Goal: Task Accomplishment & Management: Manage account settings

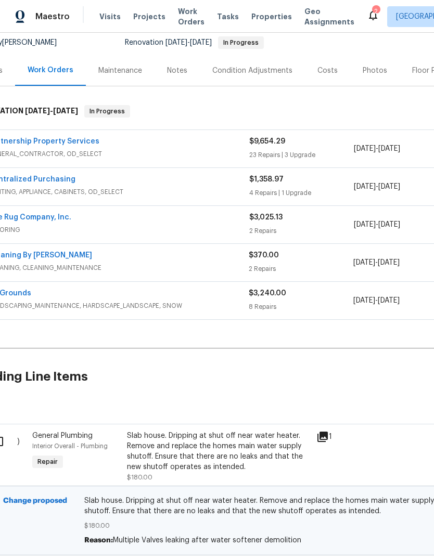
scroll to position [105, 6]
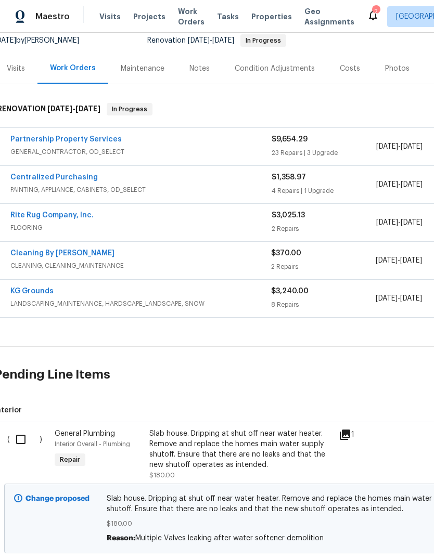
click at [22, 445] on input "checkbox" at bounding box center [25, 440] width 30 height 22
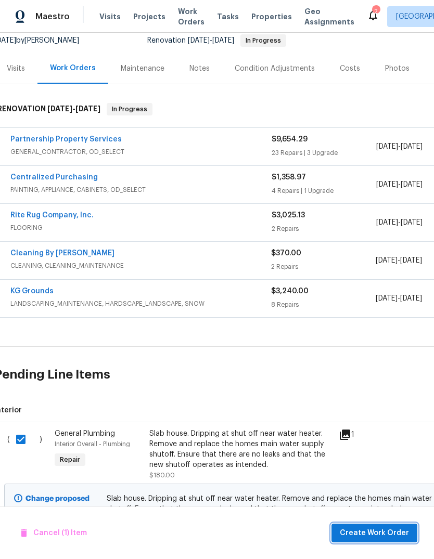
click at [392, 534] on span "Create Work Order" at bounding box center [374, 533] width 69 height 13
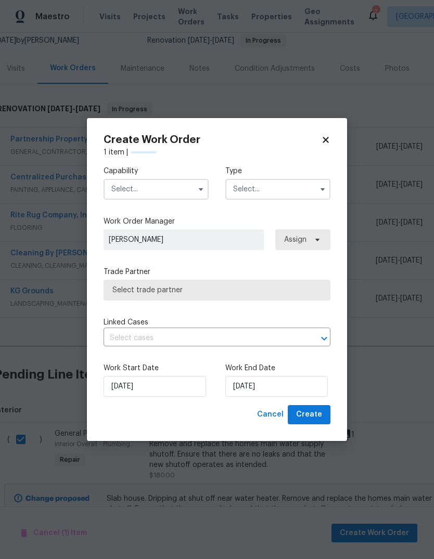
checkbox input "false"
click at [184, 188] on input "text" at bounding box center [156, 189] width 105 height 21
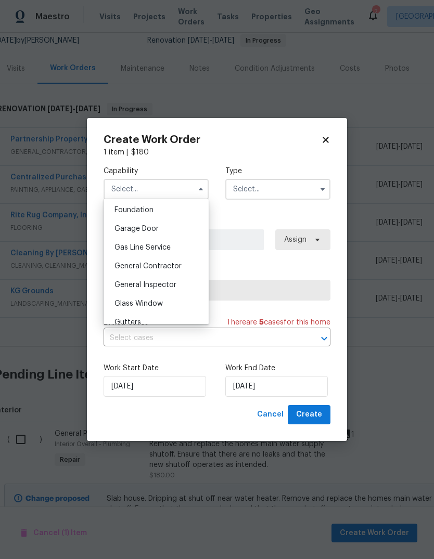
scroll to position [451, 0]
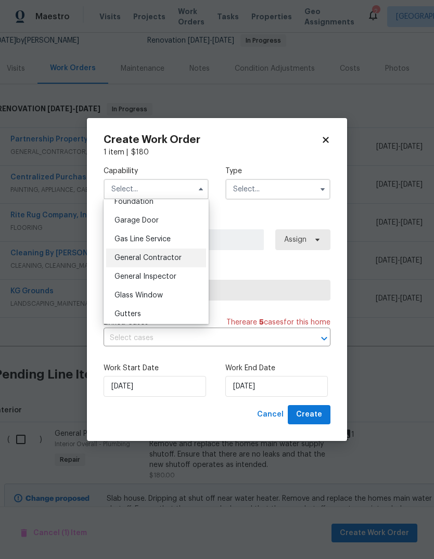
click at [197, 262] on div "General Contractor" at bounding box center [156, 258] width 100 height 19
type input "General Contractor"
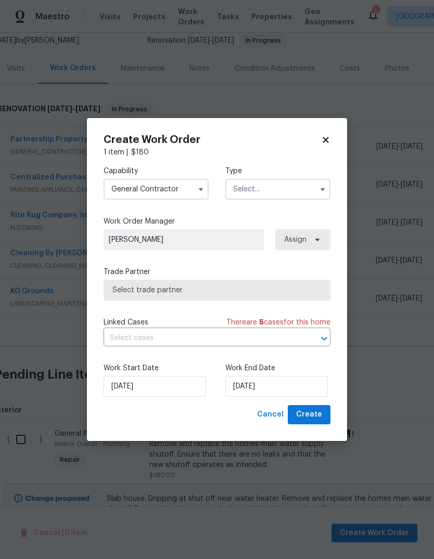
click at [278, 187] on input "text" at bounding box center [277, 189] width 105 height 21
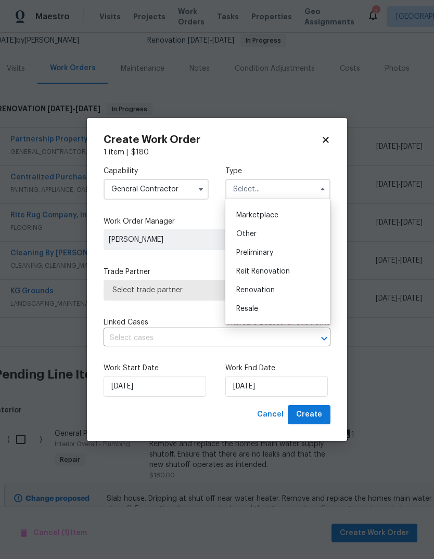
scroll to position [183, 0]
click at [273, 292] on span "Renovation" at bounding box center [255, 290] width 38 height 7
type input "Renovation"
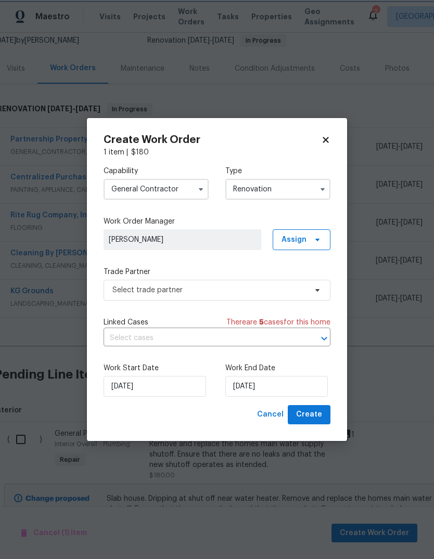
scroll to position [0, 0]
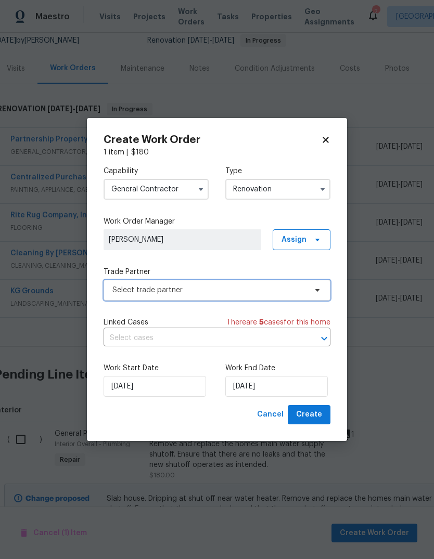
click at [199, 299] on span "Select trade partner" at bounding box center [217, 290] width 227 height 21
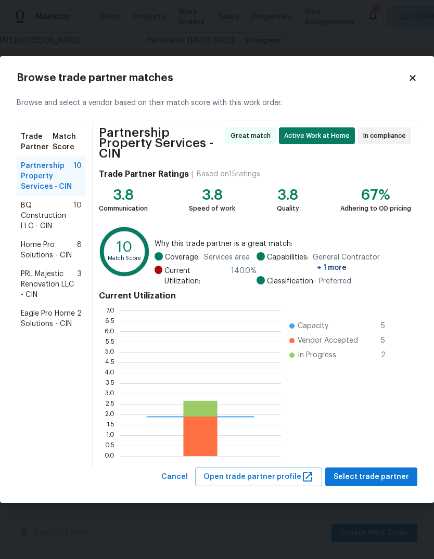
scroll to position [146, 161]
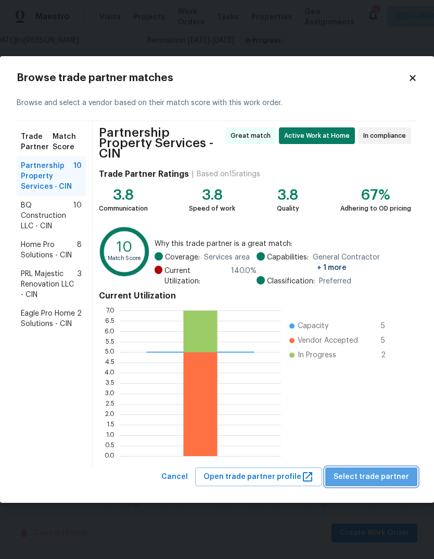
click at [393, 475] on span "Select trade partner" at bounding box center [370, 477] width 75 height 13
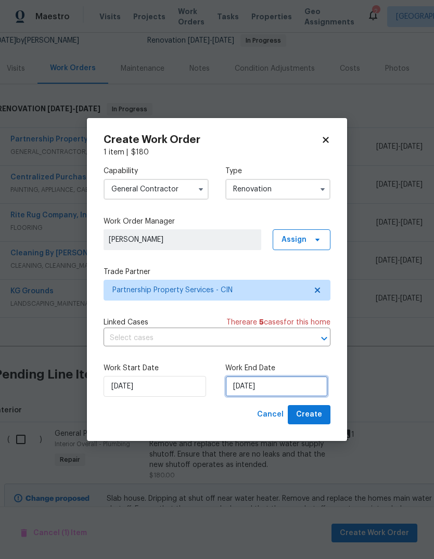
click at [275, 389] on input "[DATE]" at bounding box center [276, 386] width 102 height 21
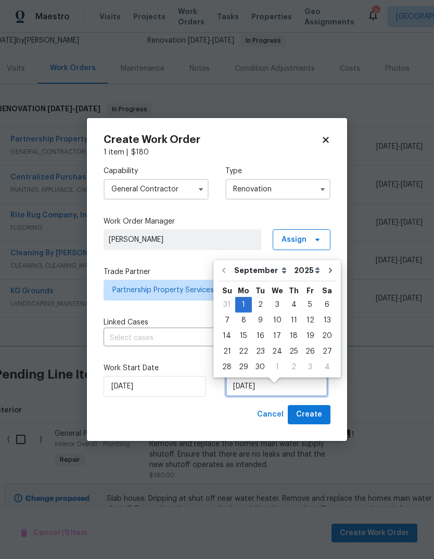
scroll to position [8, 0]
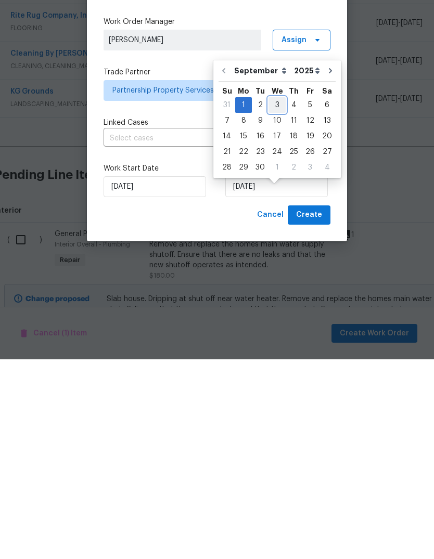
click at [272, 298] on div "3" at bounding box center [276, 305] width 17 height 15
type input "9/3/2025"
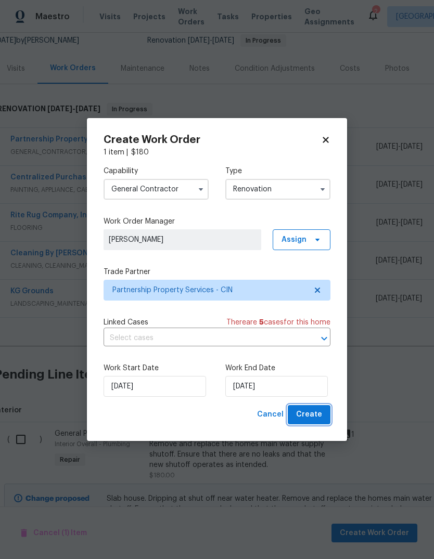
click at [314, 418] on span "Create" at bounding box center [309, 414] width 26 height 13
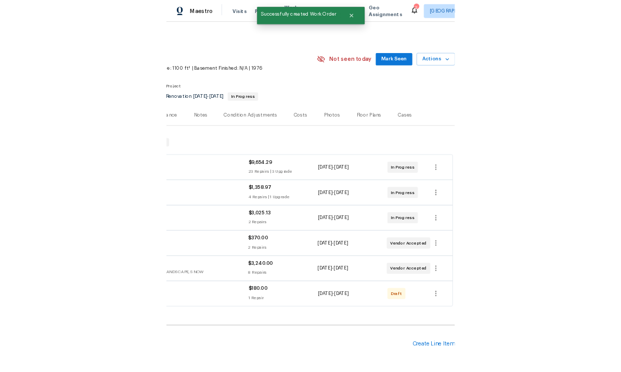
scroll to position [0, 154]
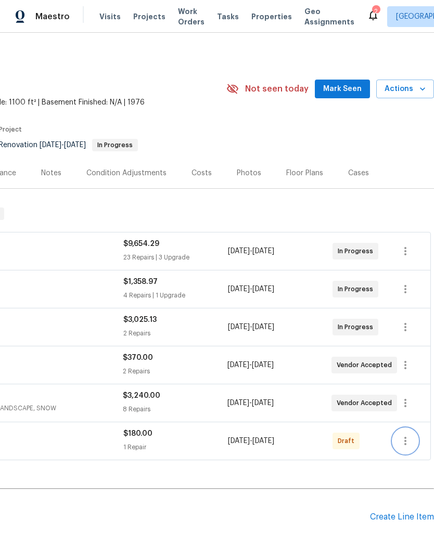
click at [416, 429] on button "button" at bounding box center [405, 441] width 25 height 25
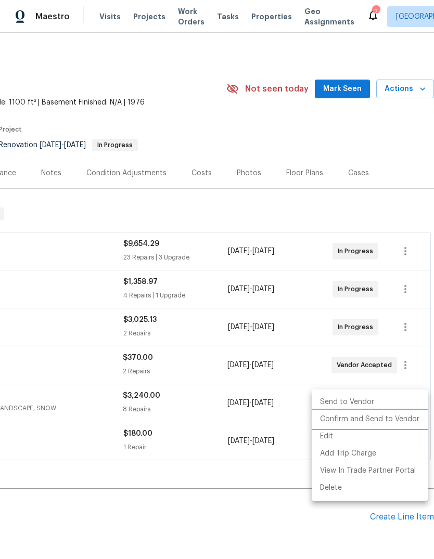
click at [384, 421] on li "Confirm and Send to Vendor" at bounding box center [370, 419] width 116 height 17
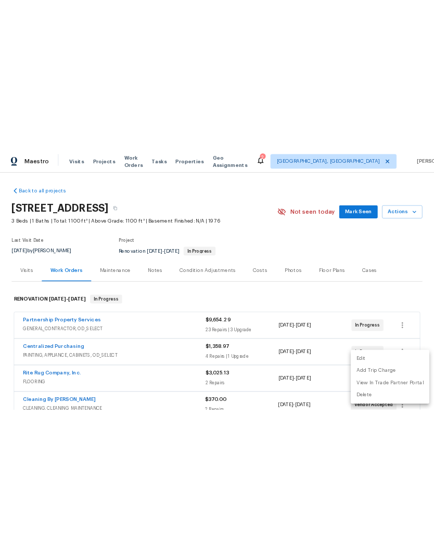
scroll to position [0, 0]
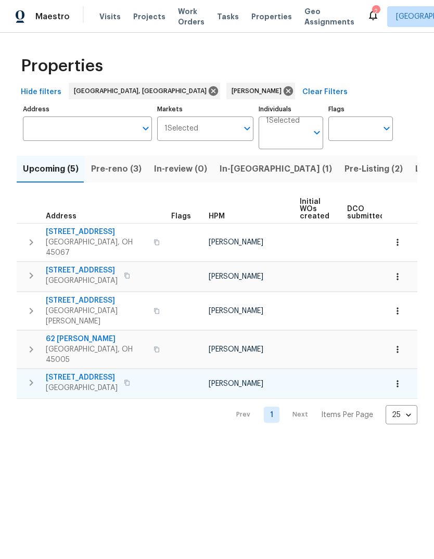
click at [75, 371] on span "11825 Cedarcreek Dr" at bounding box center [82, 377] width 72 height 10
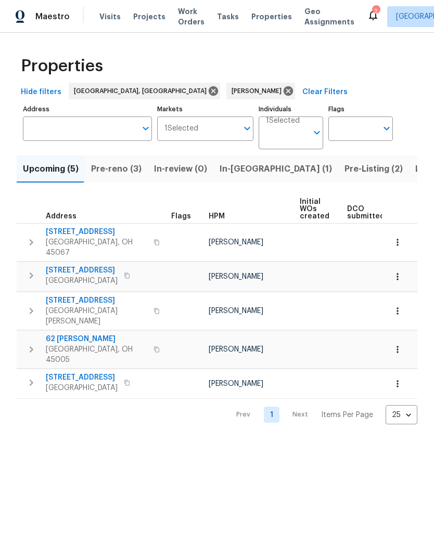
click at [315, 371] on html "Maestro Visits Projects Work Orders Tasks Properties Geo Assignments 2 Cincinna…" at bounding box center [217, 220] width 434 height 441
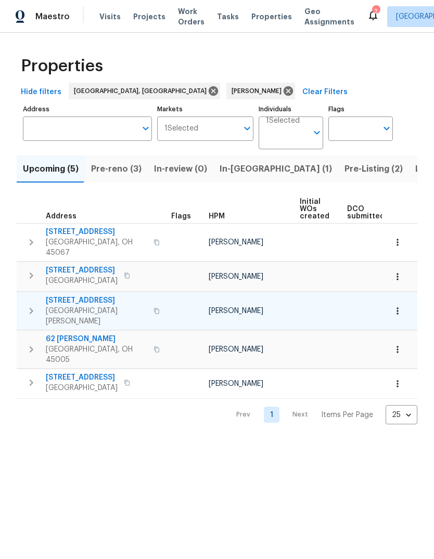
click at [62, 298] on span "6038 Glennsbury Ct" at bounding box center [96, 300] width 101 height 10
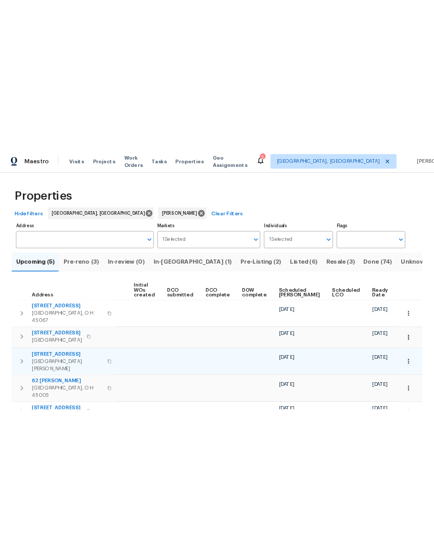
scroll to position [0, 74]
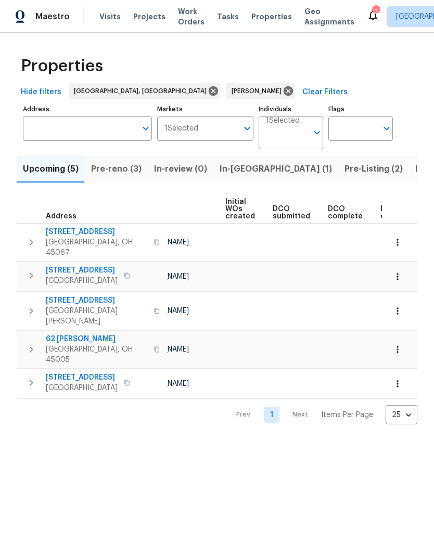
click at [415, 168] on span "Listed (6)" at bounding box center [435, 169] width 40 height 15
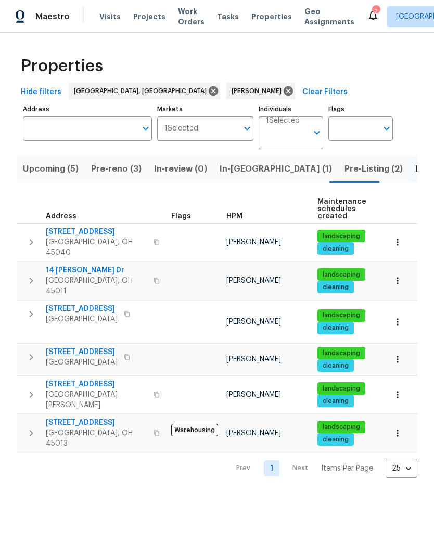
click at [344, 168] on span "Pre-Listing (2)" at bounding box center [373, 169] width 58 height 15
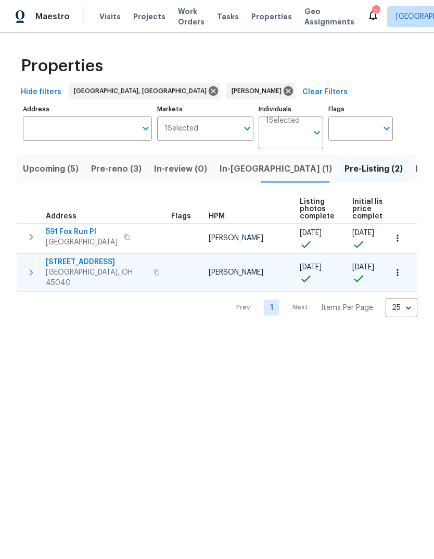
click at [58, 270] on span "Mason, OH 45040" at bounding box center [96, 277] width 101 height 21
click at [49, 172] on span "Upcoming (5)" at bounding box center [51, 169] width 56 height 15
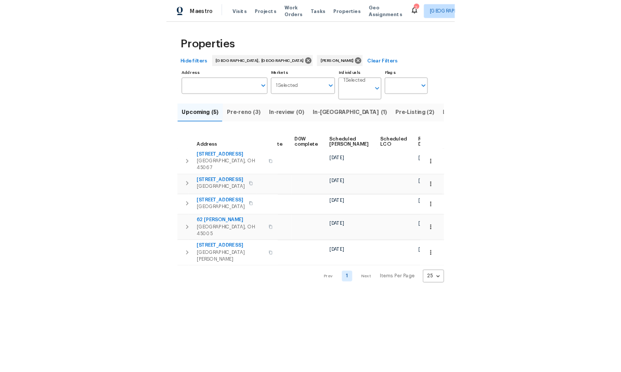
scroll to position [0, 262]
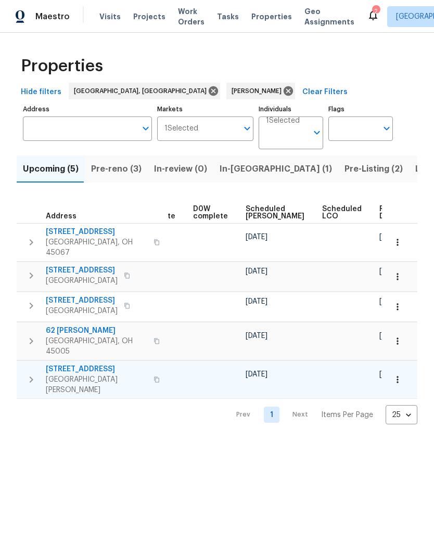
click at [400, 371] on icon "button" at bounding box center [397, 380] width 10 height 10
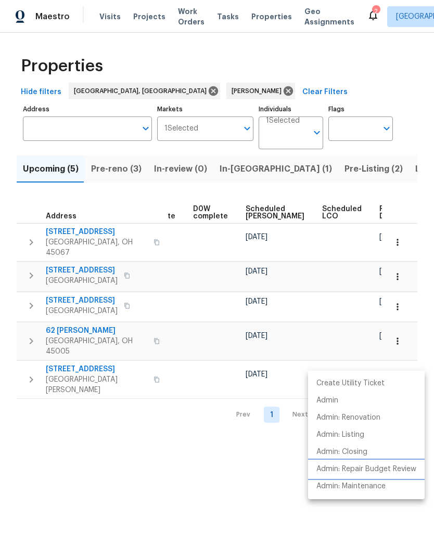
click at [393, 371] on p "Admin: Repair Budget Review" at bounding box center [366, 469] width 100 height 11
click at [112, 166] on div at bounding box center [217, 279] width 434 height 559
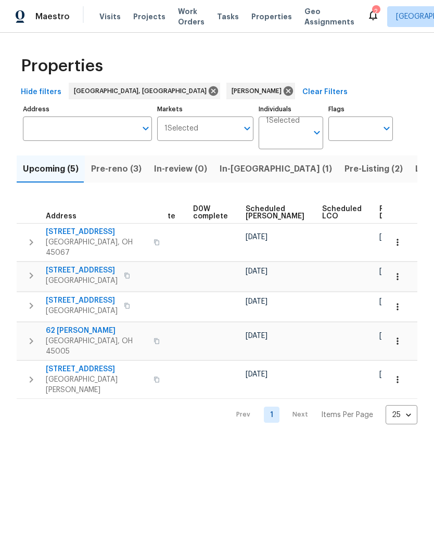
click at [43, 163] on span "Upcoming (5)" at bounding box center [51, 169] width 56 height 15
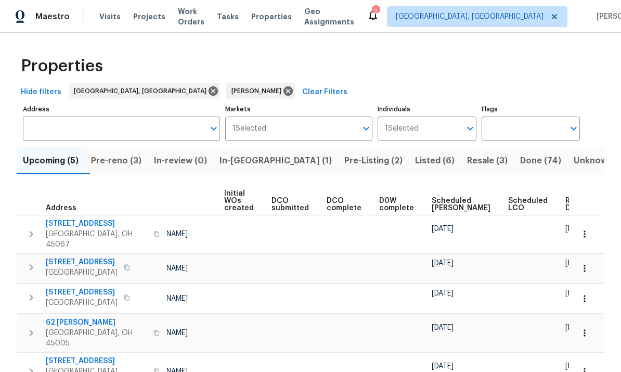
scroll to position [0, 74]
click at [582, 263] on icon "button" at bounding box center [585, 268] width 10 height 10
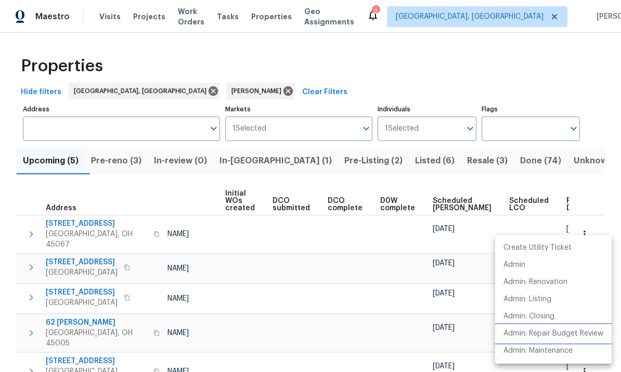
click at [582, 334] on p "Admin: Repair Budget Review" at bounding box center [554, 333] width 100 height 11
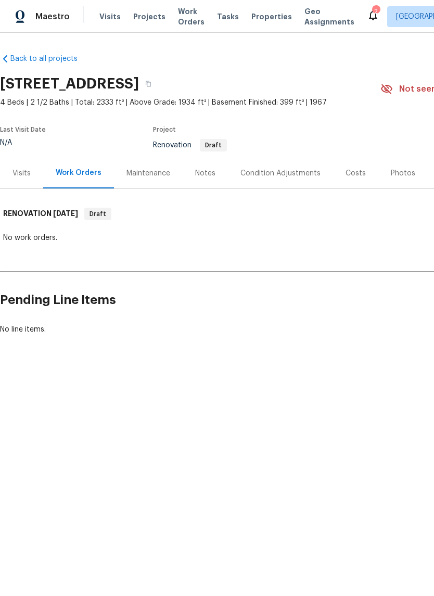
click at [23, 175] on div "Visits" at bounding box center [21, 173] width 18 height 10
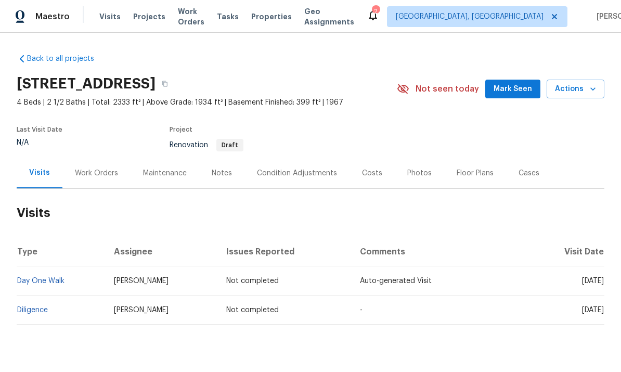
click at [298, 172] on div "Condition Adjustments" at bounding box center [297, 173] width 80 height 10
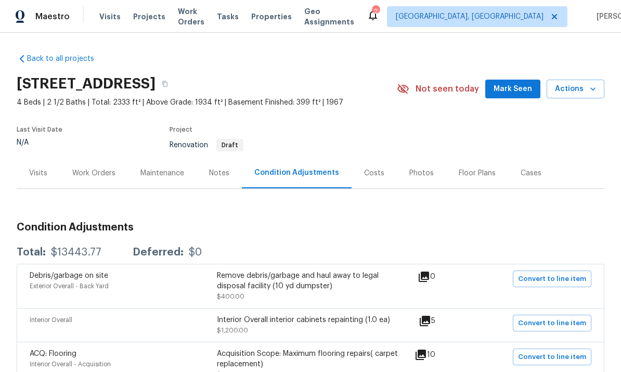
click at [40, 158] on div "Visits" at bounding box center [38, 173] width 43 height 31
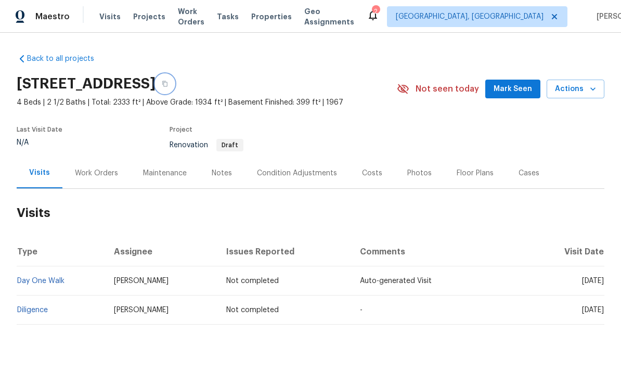
click at [168, 81] on icon "button" at bounding box center [165, 84] width 6 height 6
click at [174, 74] on button "button" at bounding box center [165, 83] width 19 height 19
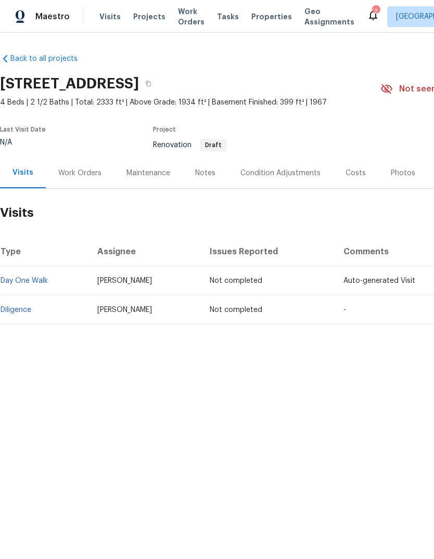
scroll to position [0, -2]
click at [23, 307] on link "Diligence" at bounding box center [16, 309] width 31 height 7
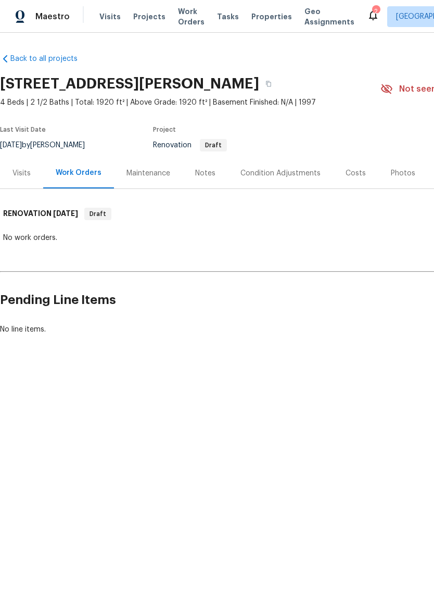
click at [27, 177] on div "Visits" at bounding box center [21, 173] width 18 height 10
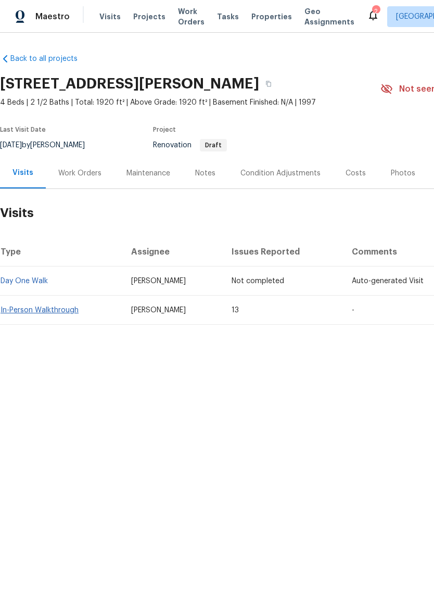
click at [31, 312] on link "In-Person Walkthrough" at bounding box center [40, 309] width 78 height 7
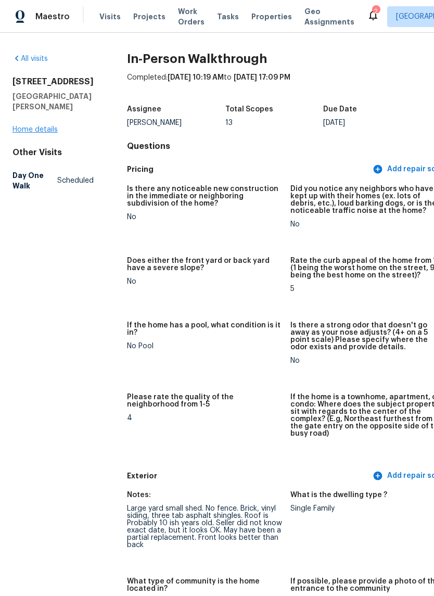
click at [30, 133] on link "Home details" at bounding box center [34, 129] width 45 height 7
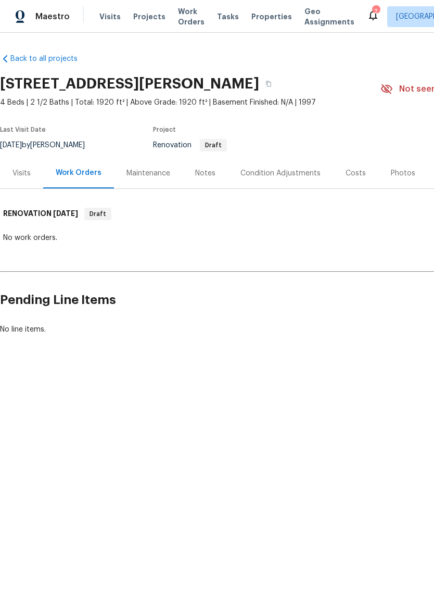
click at [19, 170] on div "Visits" at bounding box center [21, 173] width 18 height 10
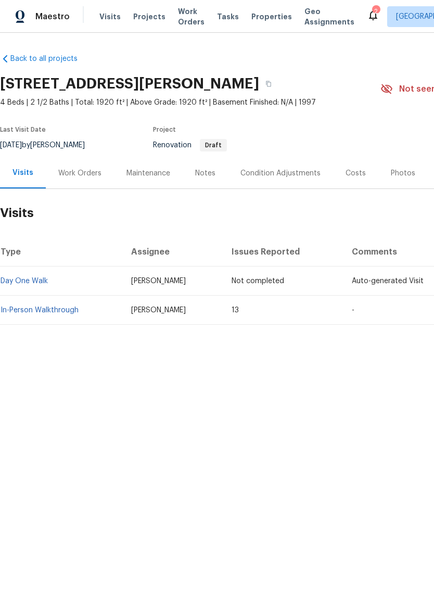
click at [298, 184] on div "Condition Adjustments" at bounding box center [280, 173] width 105 height 31
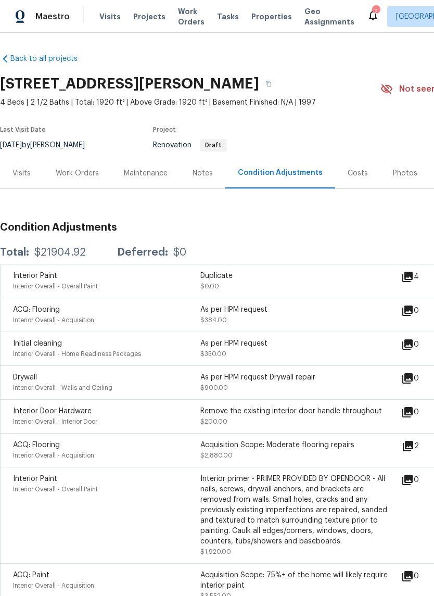
click at [26, 170] on div "Visits" at bounding box center [21, 173] width 18 height 10
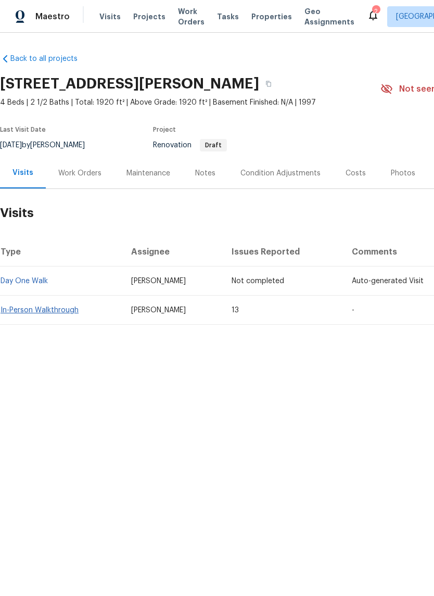
click at [34, 312] on link "In-Person Walkthrough" at bounding box center [40, 309] width 78 height 7
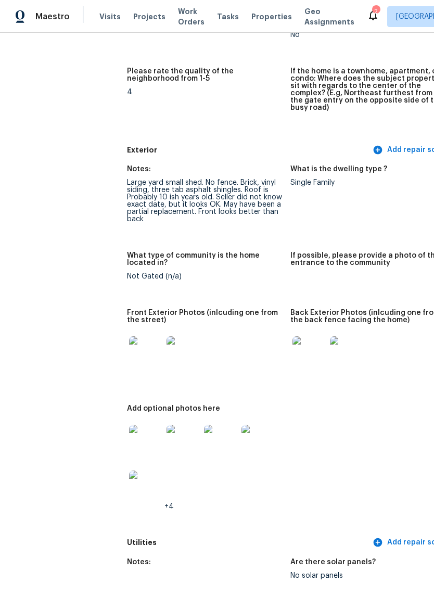
scroll to position [329, 0]
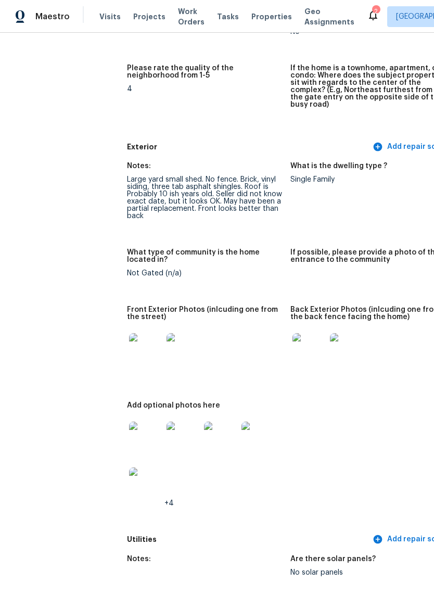
click at [129, 341] on img at bounding box center [145, 349] width 33 height 33
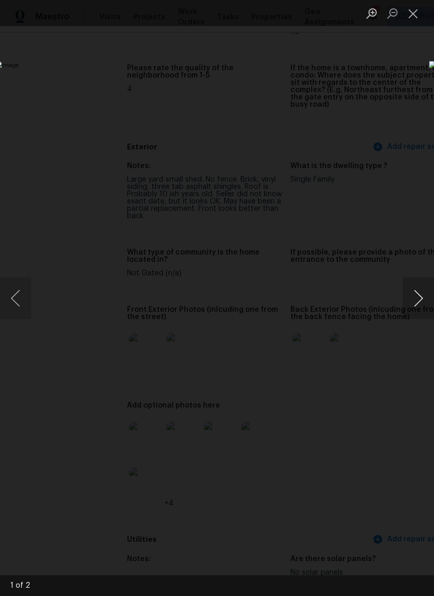
click at [417, 304] on button "Next image" at bounding box center [418, 298] width 31 height 42
click at [415, 299] on button "Next image" at bounding box center [418, 298] width 31 height 42
click at [415, 298] on button "Next image" at bounding box center [418, 298] width 31 height 42
click at [413, 301] on button "Next image" at bounding box center [418, 298] width 31 height 42
click at [416, 9] on button "Close lightbox" at bounding box center [413, 13] width 21 height 18
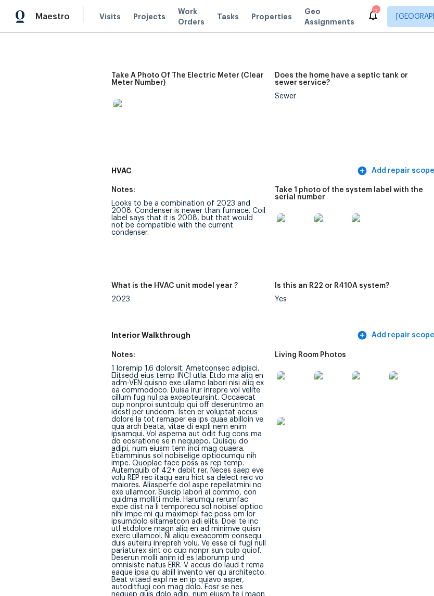
scroll to position [1007, 16]
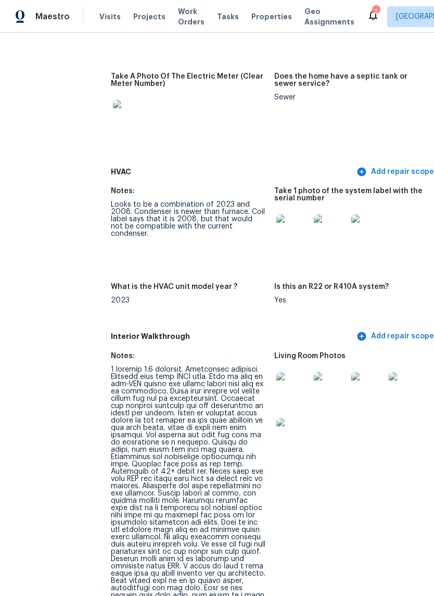
click at [318, 376] on img at bounding box center [330, 388] width 33 height 33
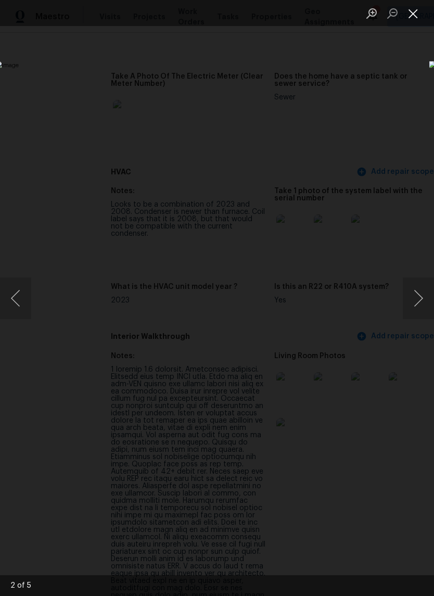
click at [417, 22] on button "Close lightbox" at bounding box center [413, 13] width 21 height 18
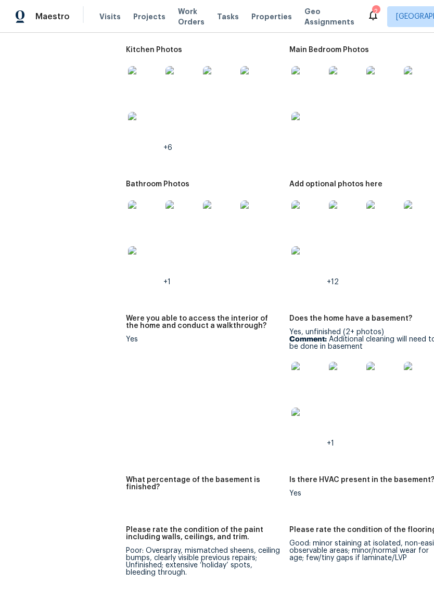
scroll to position [1682, 3]
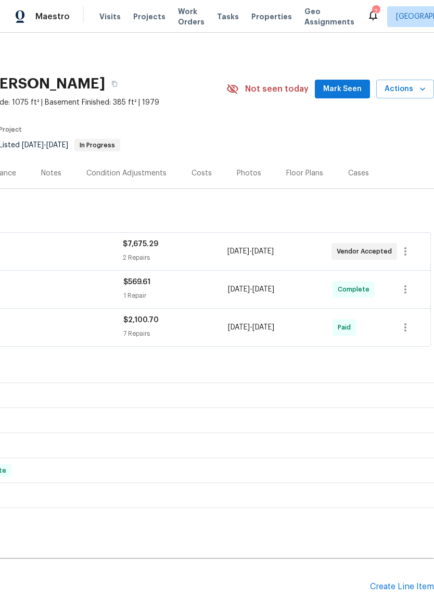
scroll to position [0, 154]
click at [405, 252] on icon "button" at bounding box center [405, 251] width 2 height 8
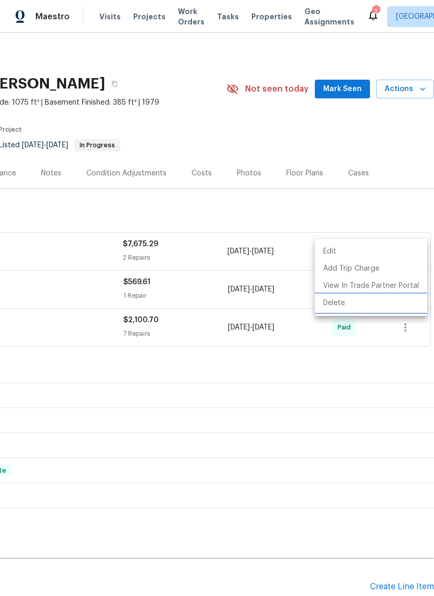
click at [357, 303] on li "Delete" at bounding box center [371, 302] width 112 height 17
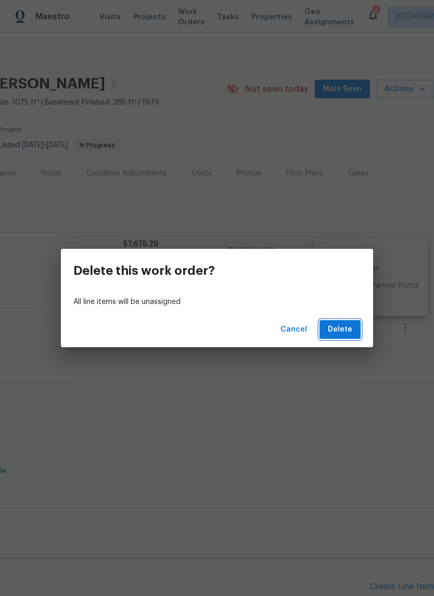
click at [350, 329] on span "Delete" at bounding box center [340, 329] width 24 height 13
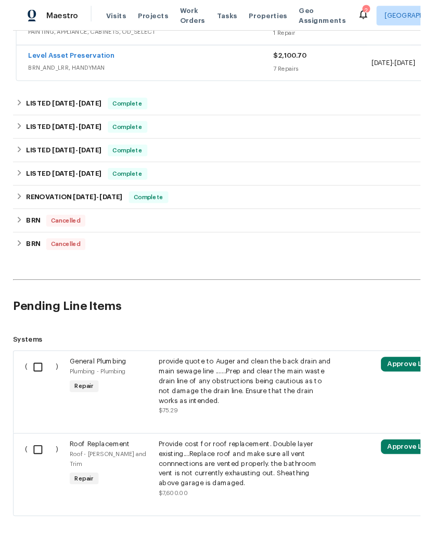
scroll to position [222, 0]
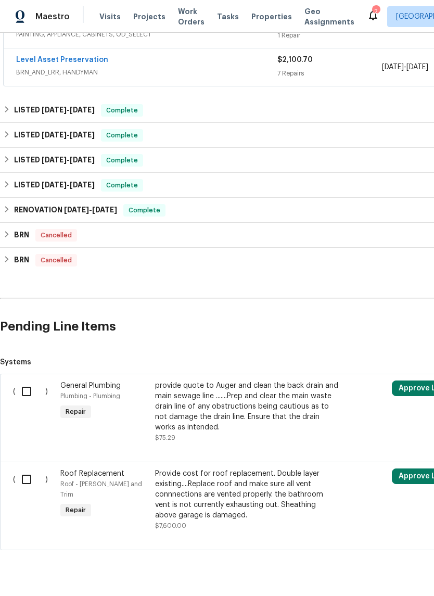
click at [298, 491] on div "Provide cost for roof replacement. Double layer existing....Replace roof and ma…" at bounding box center [246, 494] width 183 height 52
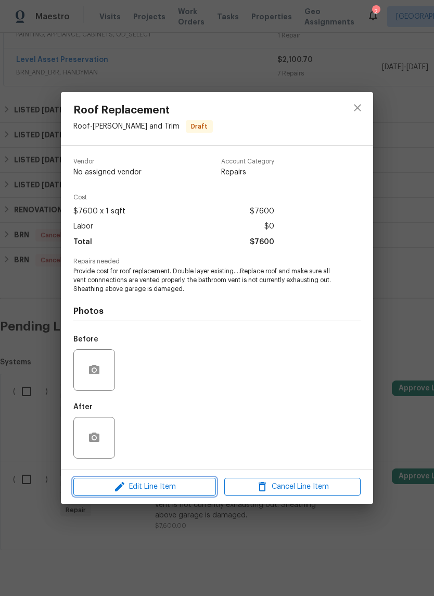
click at [145, 490] on span "Edit Line Item" at bounding box center [144, 486] width 136 height 13
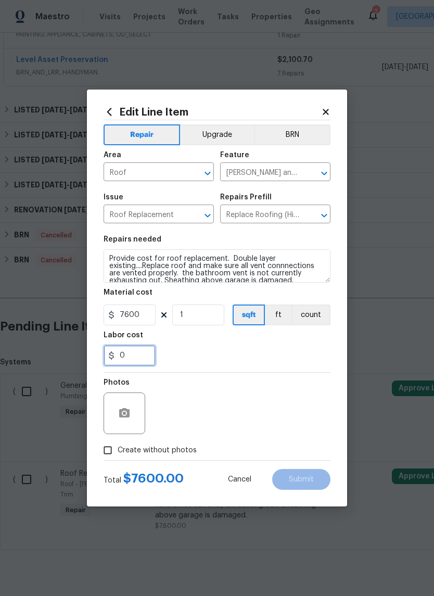
click at [147, 357] on input "0" at bounding box center [130, 355] width 52 height 21
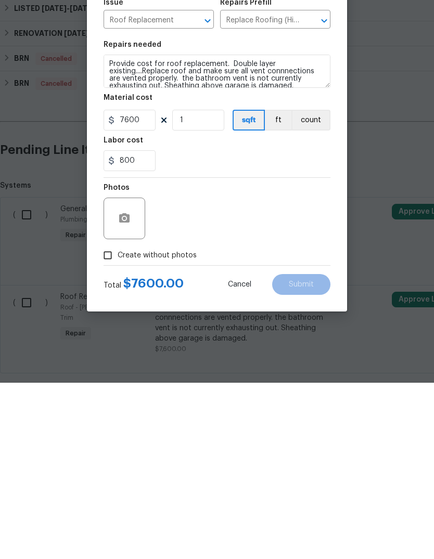
click at [278, 354] on div "Photos" at bounding box center [217, 388] width 227 height 68
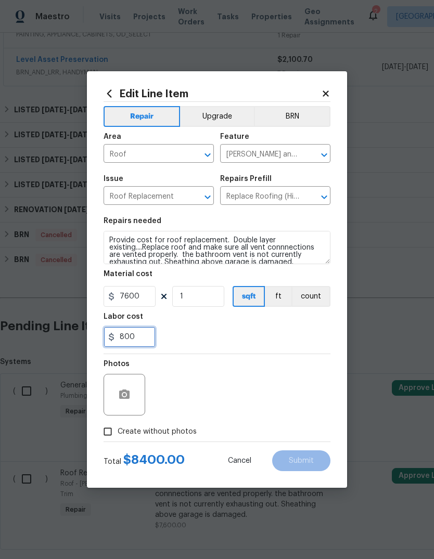
click at [137, 338] on input "800" at bounding box center [130, 337] width 52 height 21
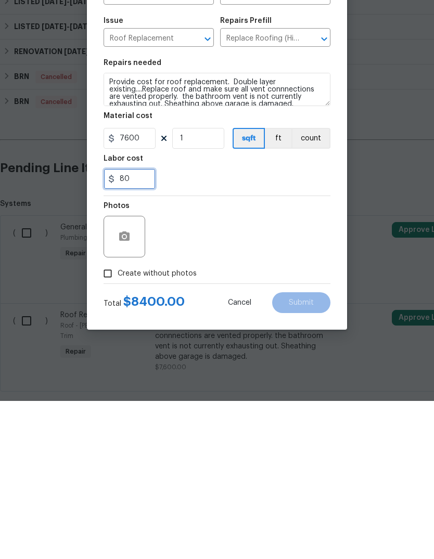
type input "8"
type input "700"
click at [299, 354] on div "Photos" at bounding box center [217, 388] width 227 height 68
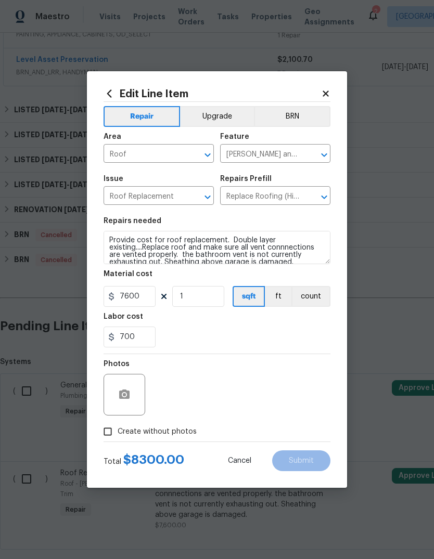
click at [110, 429] on input "Create without photos" at bounding box center [108, 432] width 20 height 20
checkbox input "true"
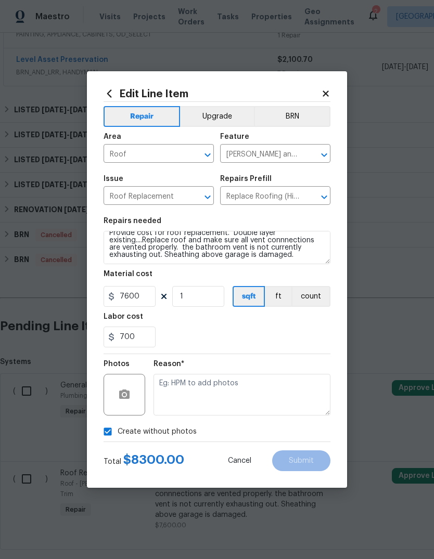
scroll to position [7, 0]
click at [135, 342] on input "700" at bounding box center [130, 337] width 52 height 21
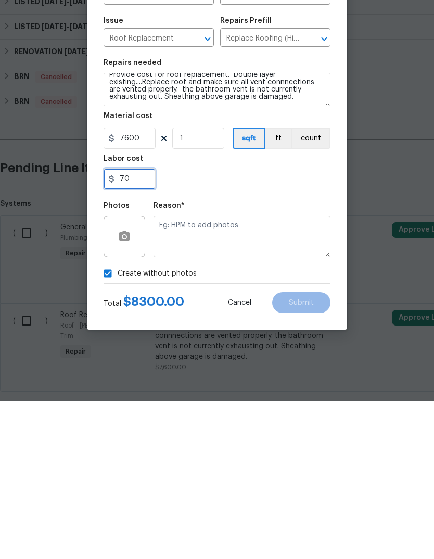
type input "7"
click at [305, 327] on div "663.50" at bounding box center [217, 337] width 227 height 21
type input "663.5"
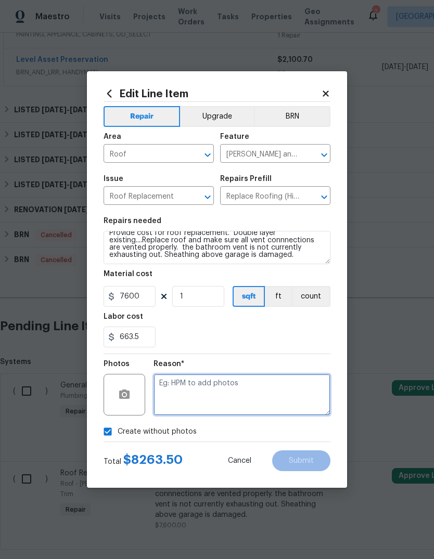
click at [266, 392] on textarea at bounding box center [241, 395] width 177 height 42
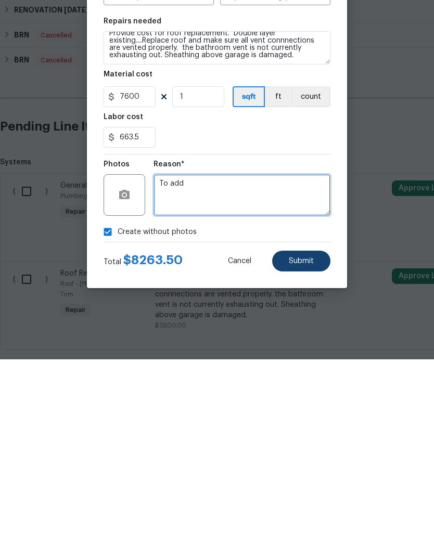
type textarea "To add"
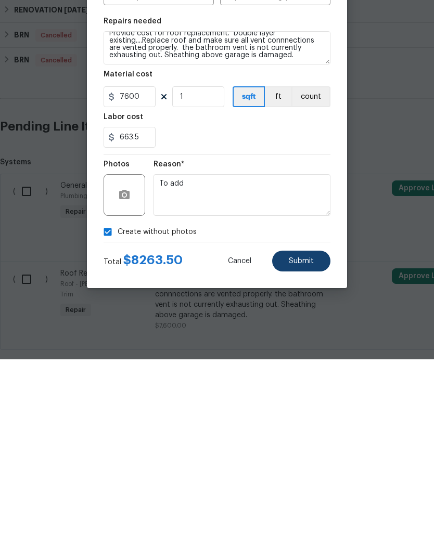
click at [309, 457] on span "Submit" at bounding box center [301, 461] width 25 height 8
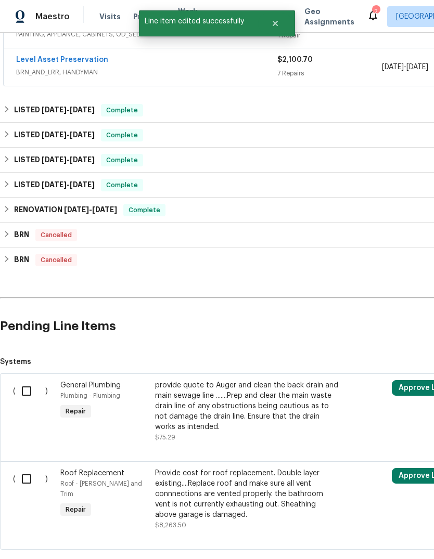
click at [259, 380] on div "provide quote to Auger and clean the back drain and main sewage line .......Pre…" at bounding box center [246, 406] width 183 height 52
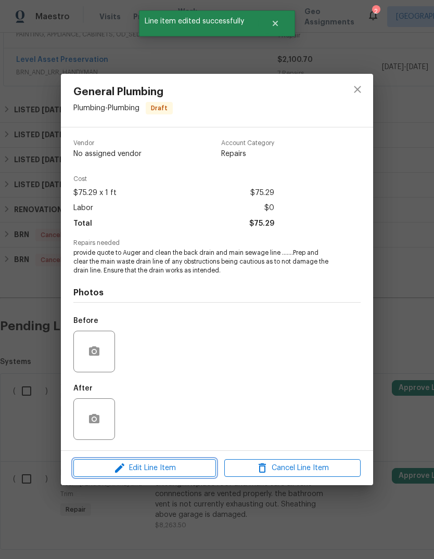
click at [184, 466] on span "Edit Line Item" at bounding box center [144, 468] width 136 height 13
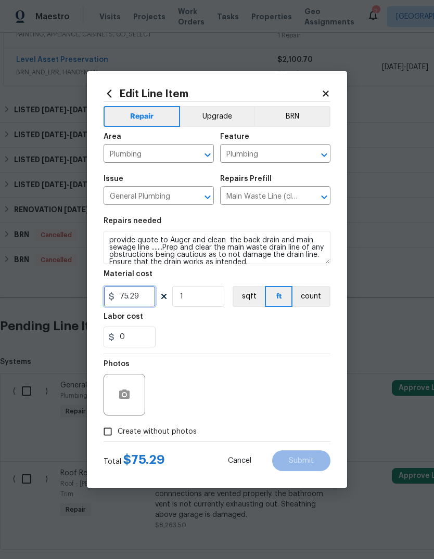
click at [150, 295] on input "75.29" at bounding box center [130, 296] width 52 height 21
click at [253, 343] on div "0" at bounding box center [217, 337] width 227 height 21
click at [143, 290] on input "6.5" at bounding box center [130, 296] width 52 height 21
click at [138, 290] on input "6.5" at bounding box center [130, 296] width 52 height 21
click at [140, 295] on input "6.5" at bounding box center [130, 296] width 52 height 21
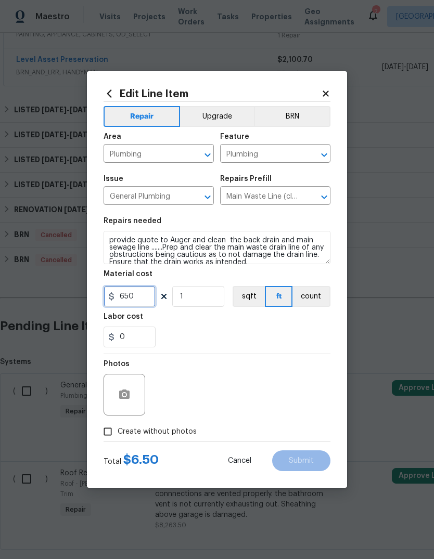
type input "650"
click at [237, 339] on div "0" at bounding box center [217, 337] width 227 height 21
click at [115, 429] on input "Create without photos" at bounding box center [108, 432] width 20 height 20
checkbox input "true"
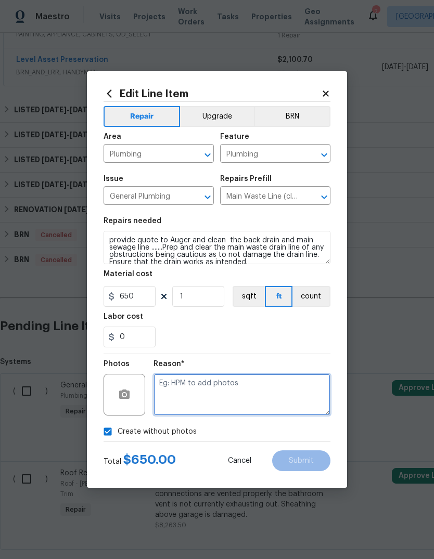
click at [246, 393] on textarea at bounding box center [241, 395] width 177 height 42
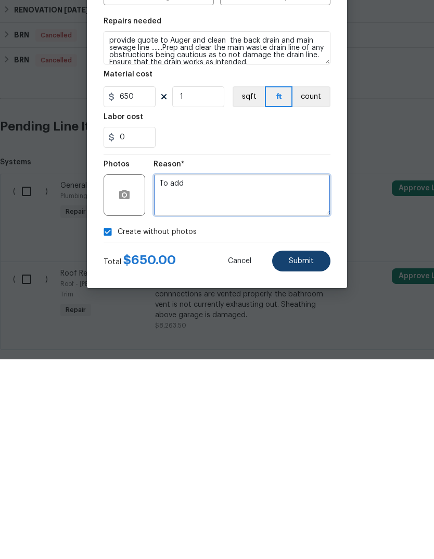
type textarea "To add"
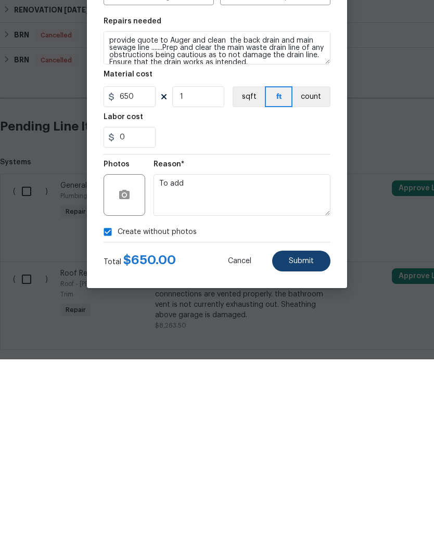
click at [302, 457] on span "Submit" at bounding box center [301, 461] width 25 height 8
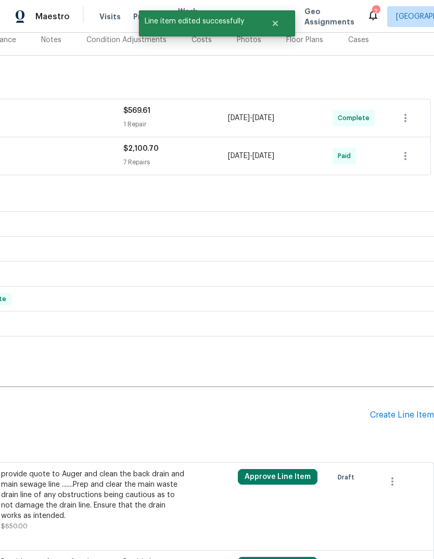
scroll to position [133, 154]
click at [406, 410] on div "Create Line Item" at bounding box center [402, 415] width 64 height 10
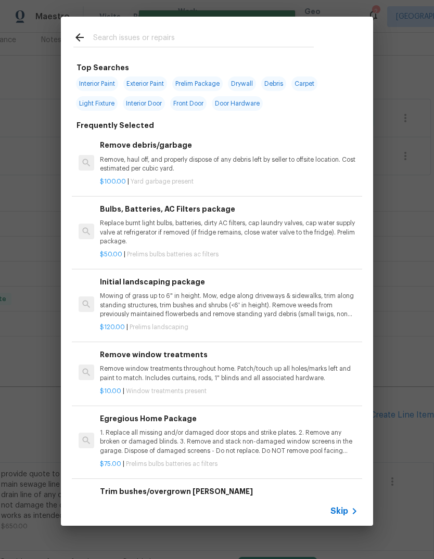
click at [259, 25] on div at bounding box center [193, 37] width 265 height 41
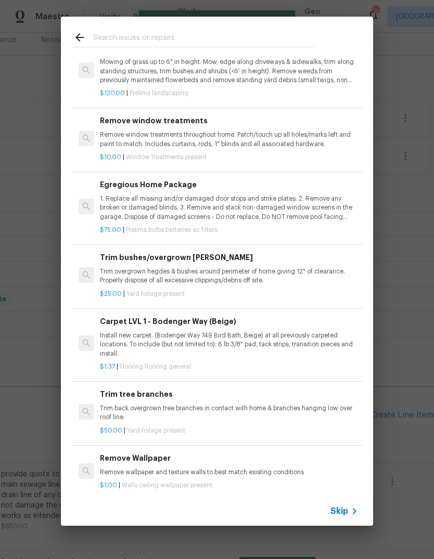
click at [274, 43] on input "text" at bounding box center [203, 39] width 221 height 16
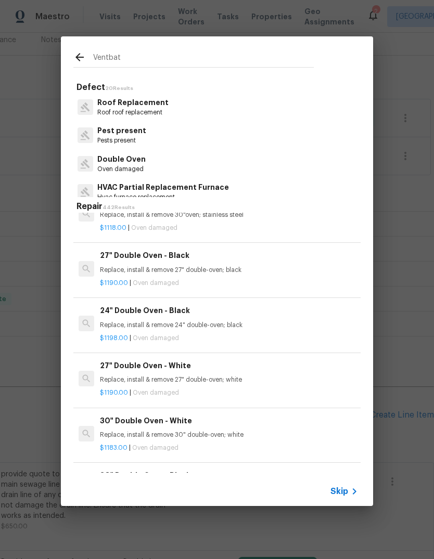
scroll to position [857, 0]
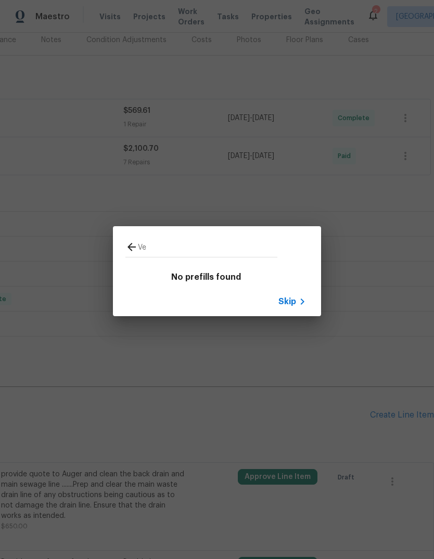
type input "V"
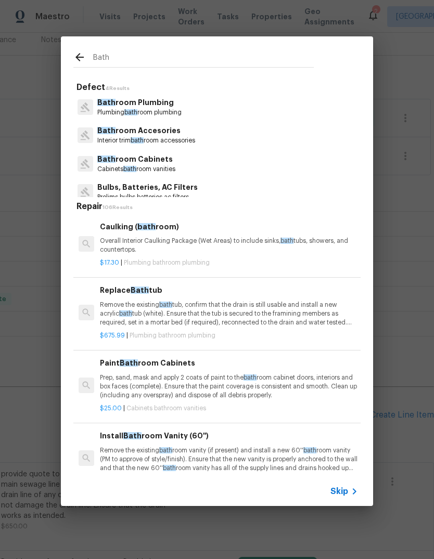
scroll to position [0, 0]
click at [290, 53] on input "Bath" at bounding box center [203, 60] width 221 height 16
click at [320, 53] on div "Bath" at bounding box center [193, 56] width 265 height 41
click at [238, 52] on input "Bath" at bounding box center [203, 60] width 221 height 16
click at [152, 58] on input "Bath" at bounding box center [203, 60] width 221 height 16
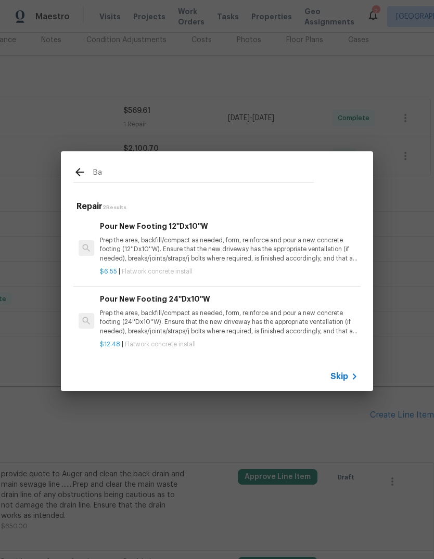
type input "B"
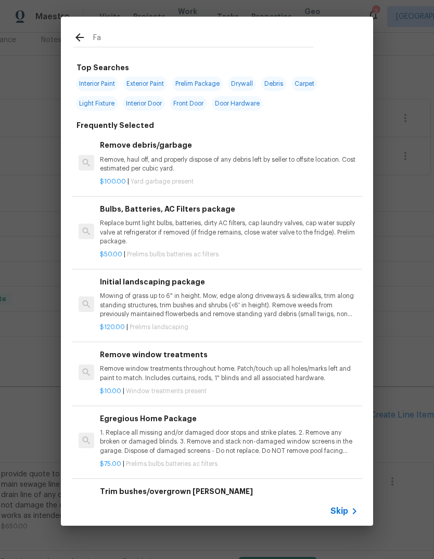
type input "Fan"
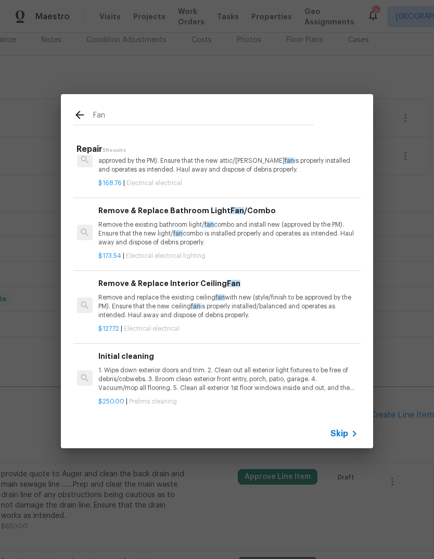
scroll to position [94, 2]
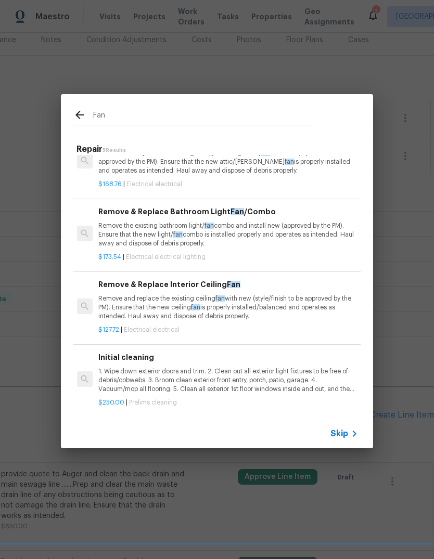
click at [295, 228] on p "Remove the existing bathroom light/ fan combo and install new (approved by the …" at bounding box center [227, 235] width 258 height 27
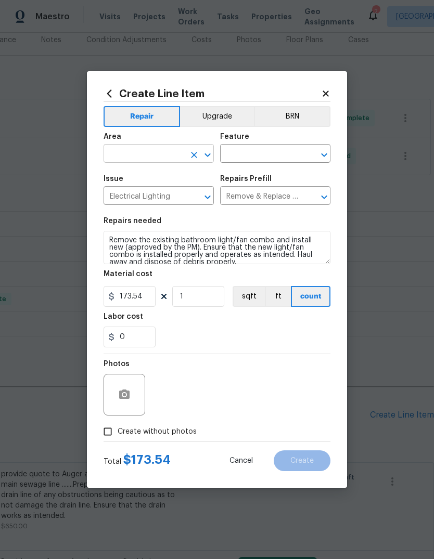
click at [163, 154] on input "text" at bounding box center [144, 155] width 81 height 16
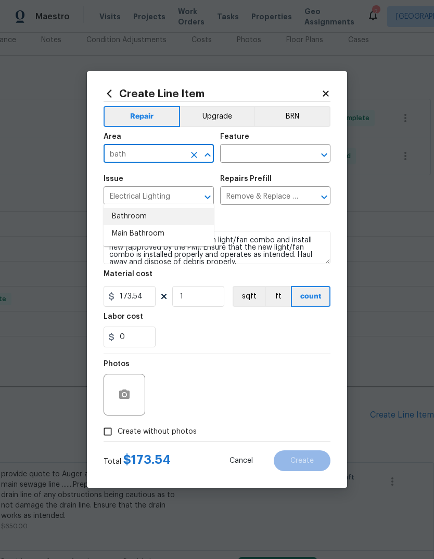
click at [142, 208] on li "Bathroom" at bounding box center [159, 216] width 110 height 17
type input "Bathroom"
click at [143, 173] on span "Issue Electrical Lighting ​" at bounding box center [159, 190] width 110 height 42
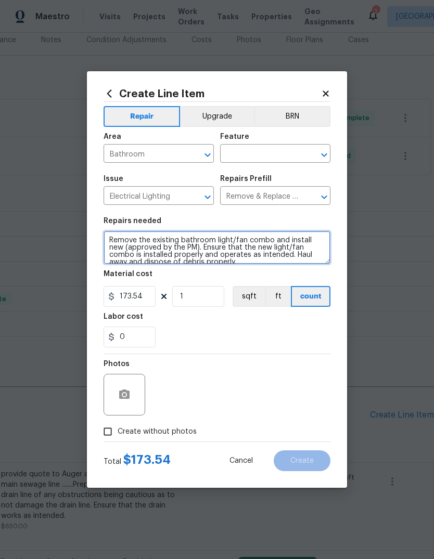
click at [269, 250] on textarea "Remove the existing bathroom light/fan combo and install new (approved by the P…" at bounding box center [217, 247] width 227 height 33
click at [287, 251] on textarea "Remove the existing bathroom light/fan combo and install new (approved by the P…" at bounding box center [217, 247] width 227 height 33
click at [296, 246] on textarea "Remove the existing bathroom light/fan combo and install new (approved by the P…" at bounding box center [217, 247] width 227 height 33
click at [295, 245] on textarea "Remove the existing bathroom light/fan combo and install new (approved by the P…" at bounding box center [217, 247] width 227 height 33
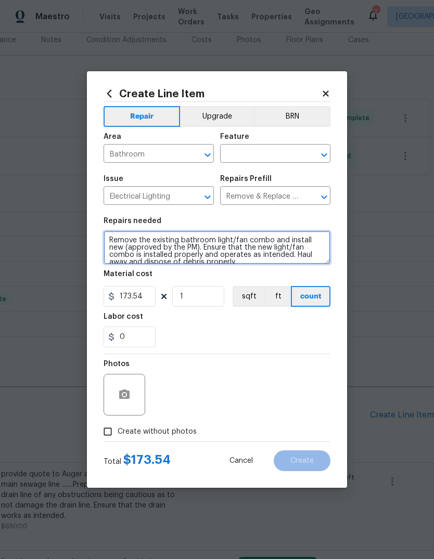
click at [293, 244] on textarea "Remove the existing bathroom light/fan combo and install new (approved by the P…" at bounding box center [217, 247] width 227 height 33
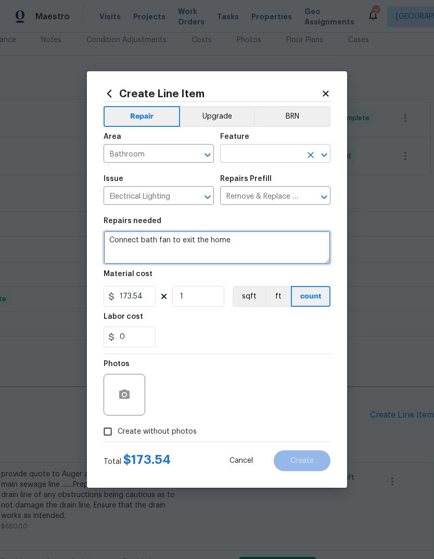
type textarea "Connect bath fan to exit the home"
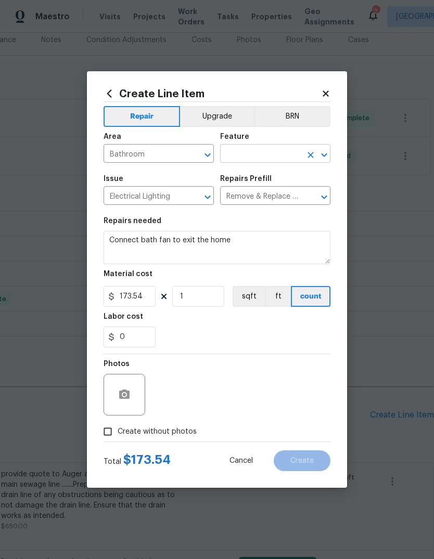
click at [271, 156] on input "text" at bounding box center [260, 155] width 81 height 16
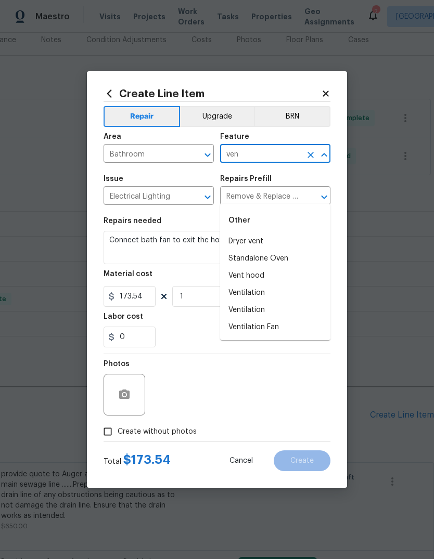
click at [263, 285] on li "Ventilation" at bounding box center [275, 293] width 110 height 17
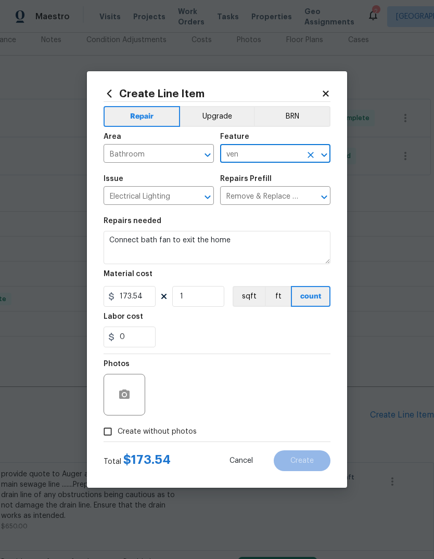
type input "Ventilation"
click at [146, 299] on input "173.54" at bounding box center [130, 296] width 52 height 21
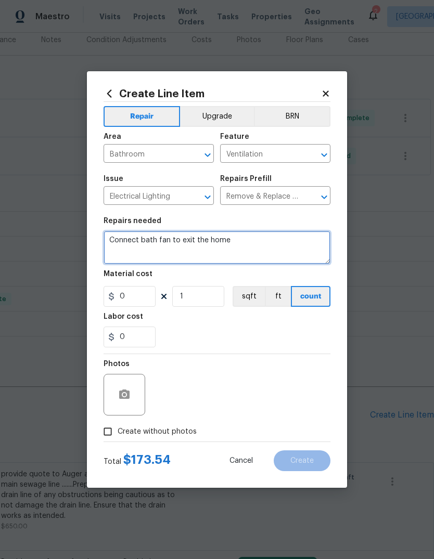
click at [289, 235] on textarea "Connect bath fan to exit the home" at bounding box center [217, 247] width 227 height 33
click at [287, 243] on textarea "Connect bath fan to exit the home" at bounding box center [217, 247] width 227 height 33
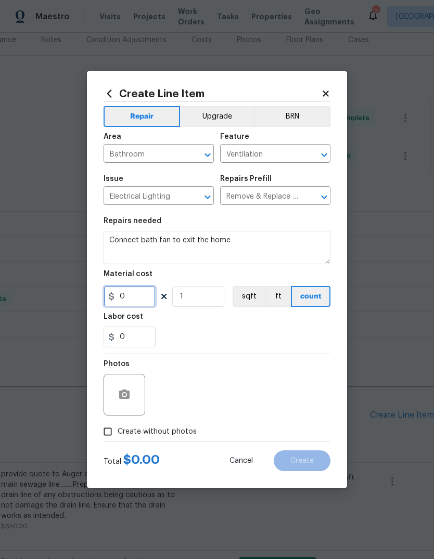
click at [142, 296] on input "0" at bounding box center [130, 296] width 52 height 21
click at [272, 339] on div "0" at bounding box center [217, 337] width 227 height 21
type input "75"
click at [113, 428] on input "Create without photos" at bounding box center [108, 432] width 20 height 20
checkbox input "true"
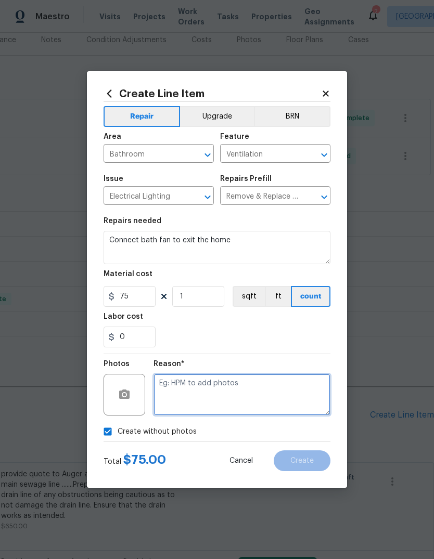
click at [239, 400] on textarea at bounding box center [241, 395] width 177 height 42
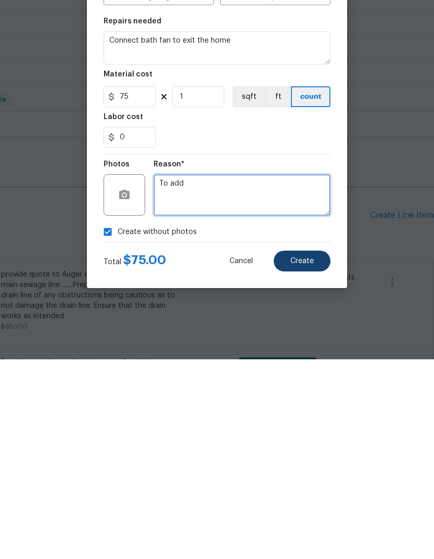
type textarea "To add"
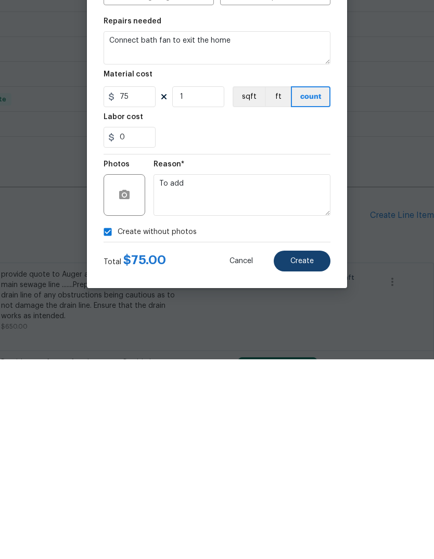
click at [309, 457] on span "Create" at bounding box center [301, 461] width 23 height 8
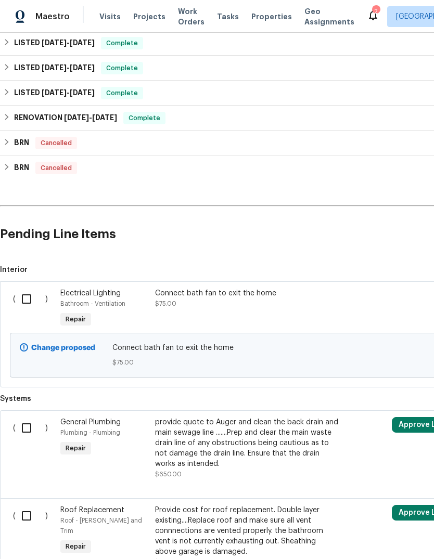
scroll to position [315, 0]
click at [35, 299] on input "checkbox" at bounding box center [31, 299] width 30 height 22
checkbox input "true"
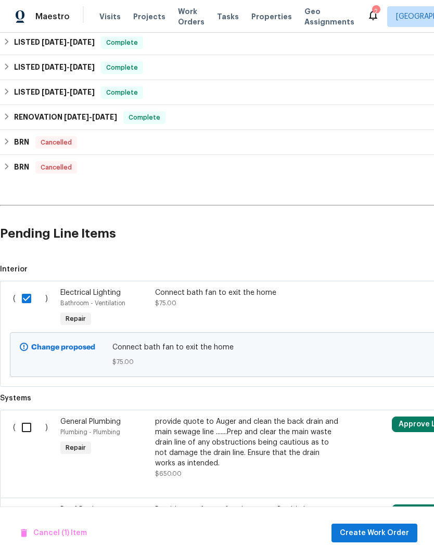
click at [39, 432] on input "checkbox" at bounding box center [31, 428] width 30 height 22
checkbox input "true"
click at [376, 533] on span "Create Work Order" at bounding box center [374, 533] width 69 height 13
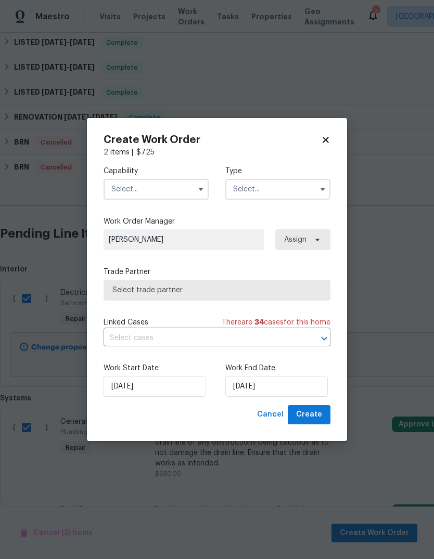
click at [181, 191] on input "text" at bounding box center [156, 189] width 105 height 21
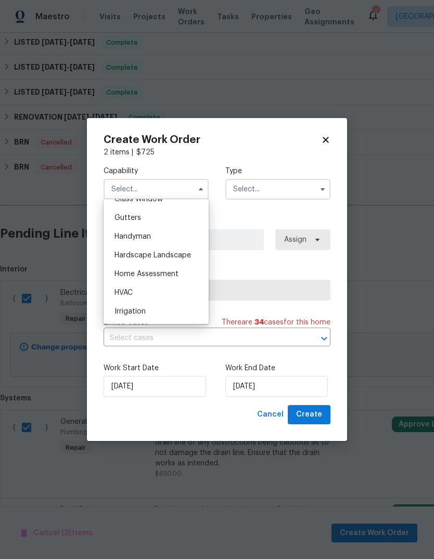
scroll to position [559, 0]
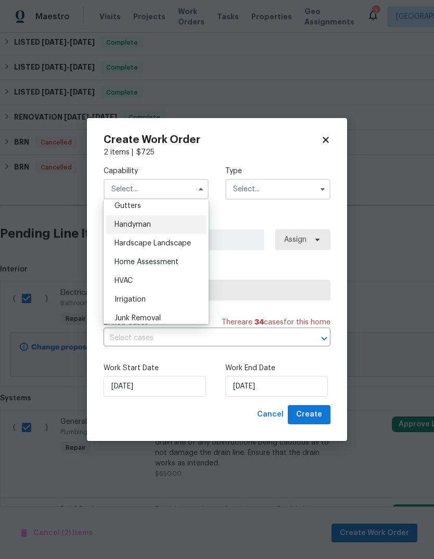
click at [155, 227] on div "Handyman" at bounding box center [156, 224] width 100 height 19
type input "Handyman"
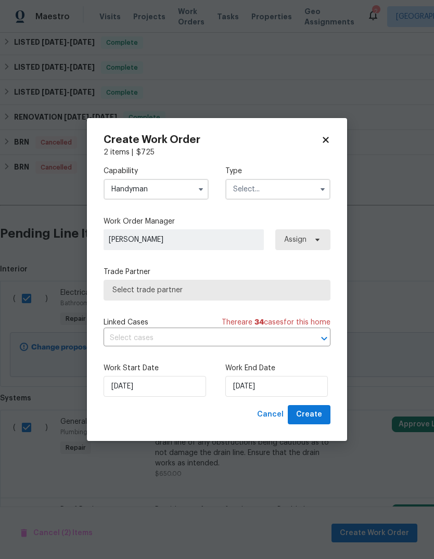
click at [295, 189] on input "text" at bounding box center [277, 189] width 105 height 21
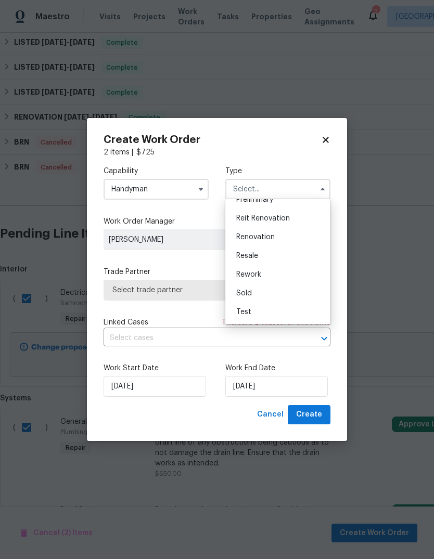
scroll to position [236, 0]
click at [266, 240] on span "Renovation" at bounding box center [255, 237] width 38 height 7
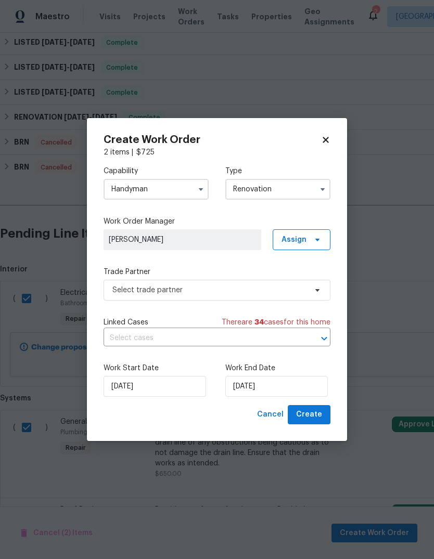
click at [307, 194] on input "Renovation" at bounding box center [277, 189] width 105 height 21
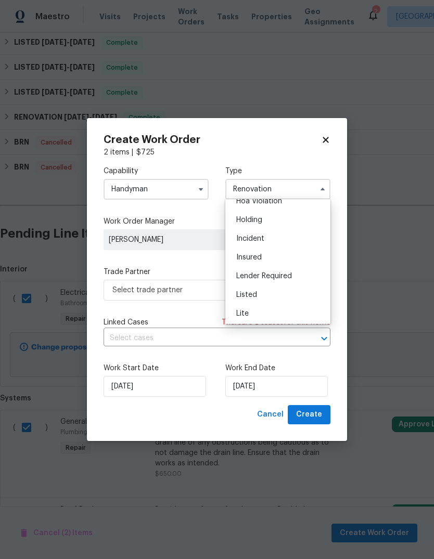
scroll to position [54, 0]
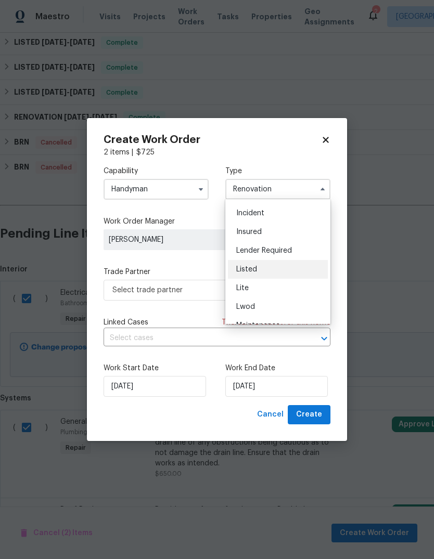
click at [277, 272] on div "Listed" at bounding box center [278, 269] width 100 height 19
type input "Listed"
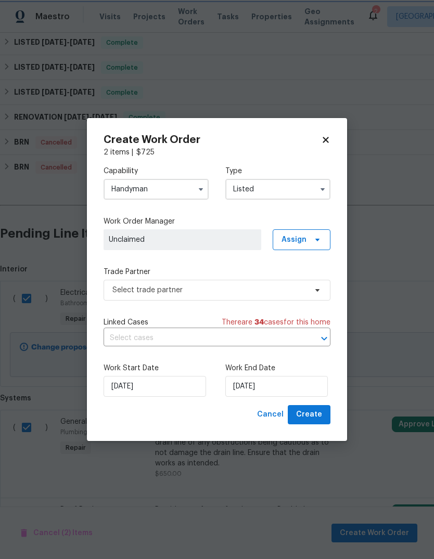
scroll to position [0, 0]
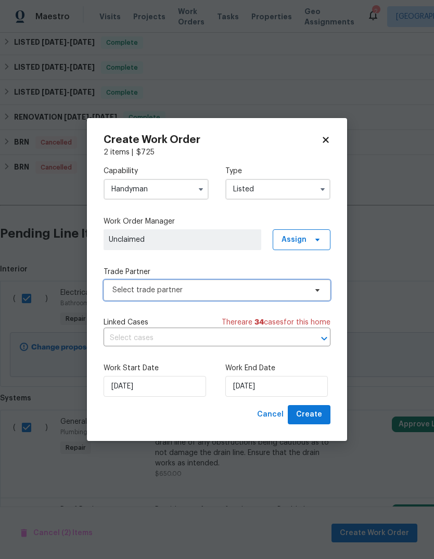
click at [231, 299] on span "Select trade partner" at bounding box center [217, 290] width 227 height 21
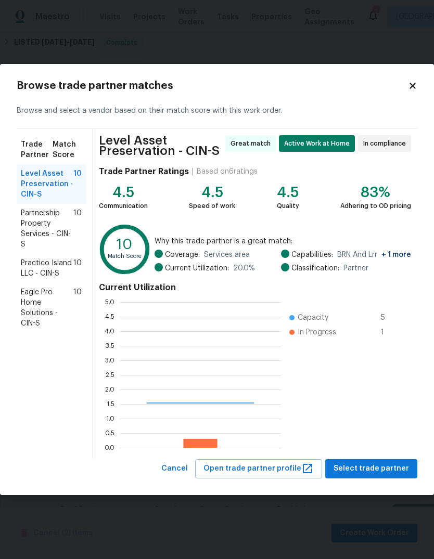
scroll to position [146, 161]
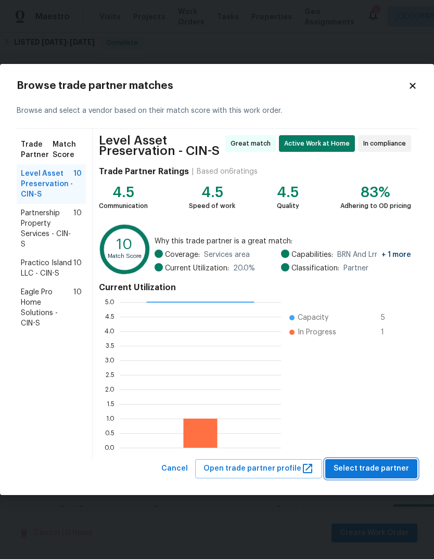
click at [372, 468] on span "Select trade partner" at bounding box center [370, 468] width 75 height 13
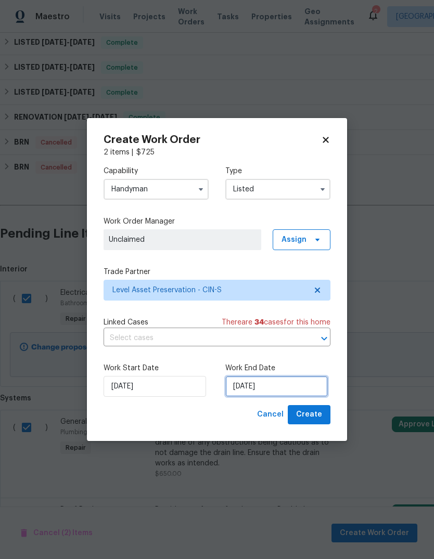
click at [278, 382] on input "9/1/2025" at bounding box center [276, 386] width 102 height 21
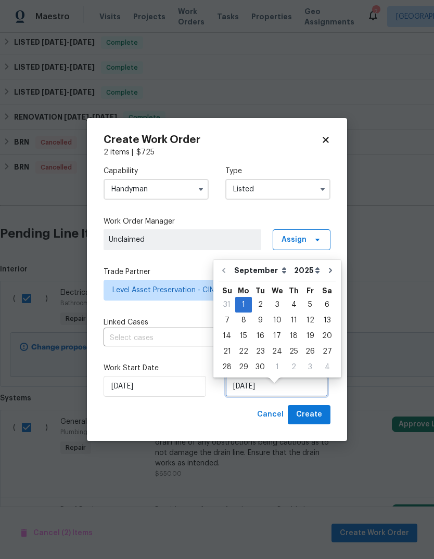
scroll to position [8, 0]
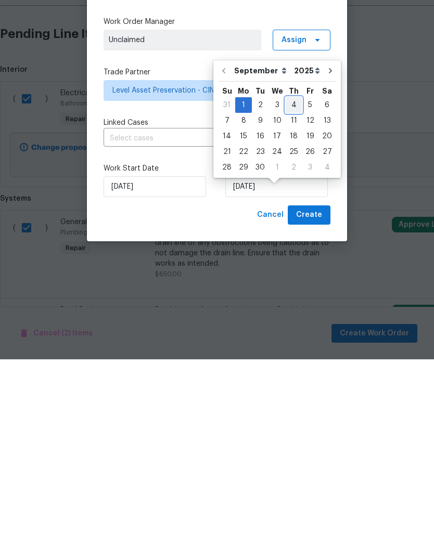
click at [286, 298] on div "4" at bounding box center [294, 305] width 16 height 15
type input "9/4/2025"
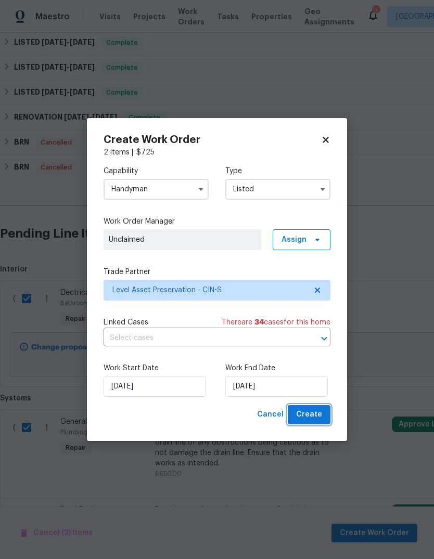
click at [313, 416] on span "Create" at bounding box center [309, 414] width 26 height 13
checkbox input "false"
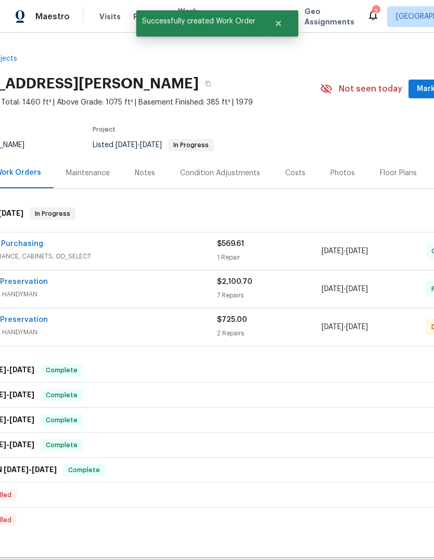
scroll to position [0, 61]
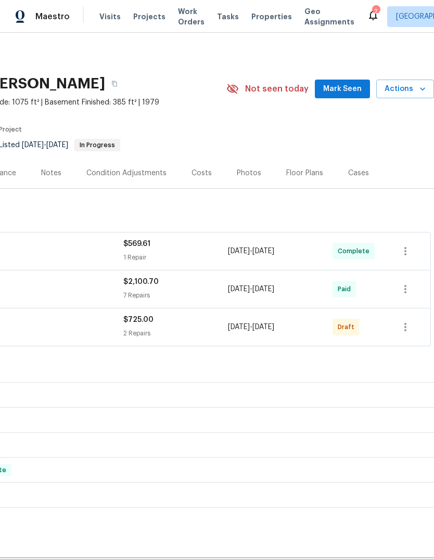
scroll to position [0, 154]
click at [400, 326] on icon "button" at bounding box center [405, 327] width 12 height 12
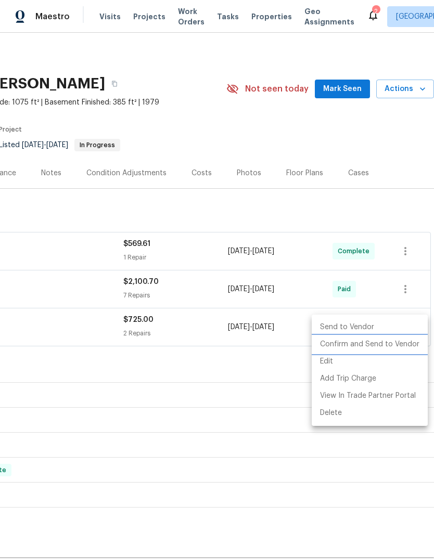
click at [384, 346] on li "Confirm and Send to Vendor" at bounding box center [370, 344] width 116 height 17
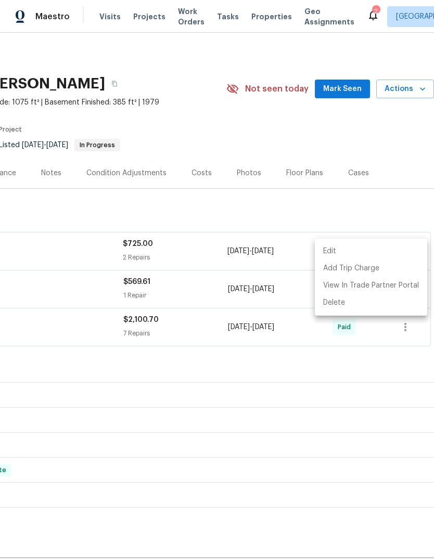
click at [323, 421] on div at bounding box center [217, 279] width 434 height 559
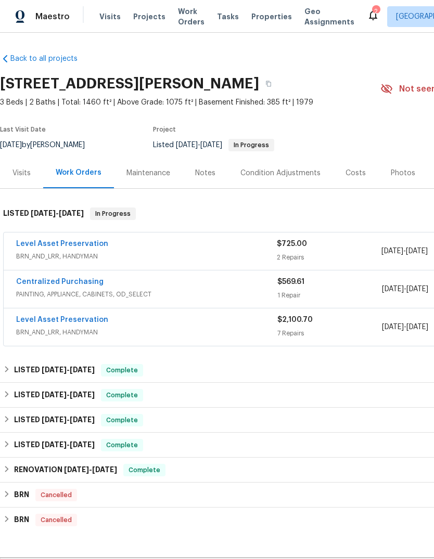
scroll to position [0, 0]
click at [38, 247] on link "Level Asset Preservation" at bounding box center [62, 243] width 92 height 7
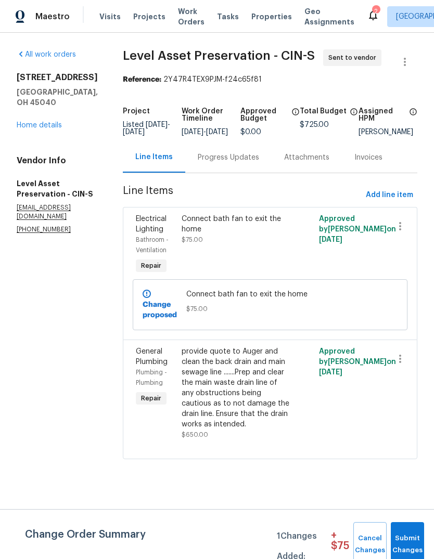
click at [247, 163] on div "Progress Updates" at bounding box center [228, 157] width 61 height 10
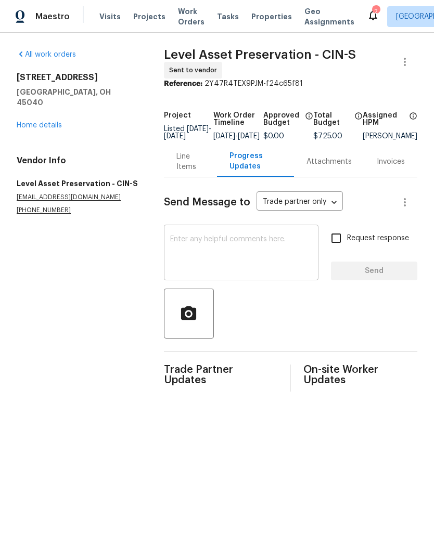
click at [240, 253] on textarea at bounding box center [241, 254] width 142 height 36
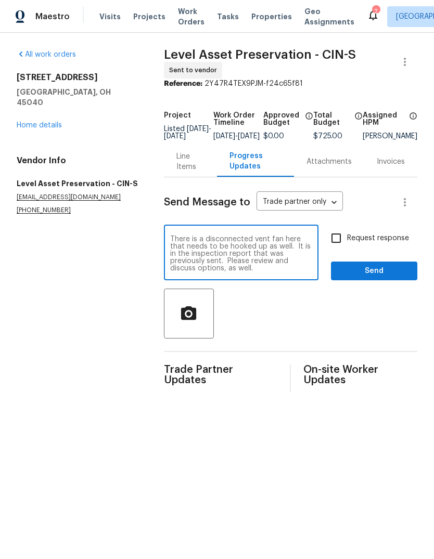
type textarea "There is a disconnected vent fan here that needs to be hooked up as well. It is…"
click at [370, 277] on span "Send" at bounding box center [374, 271] width 70 height 13
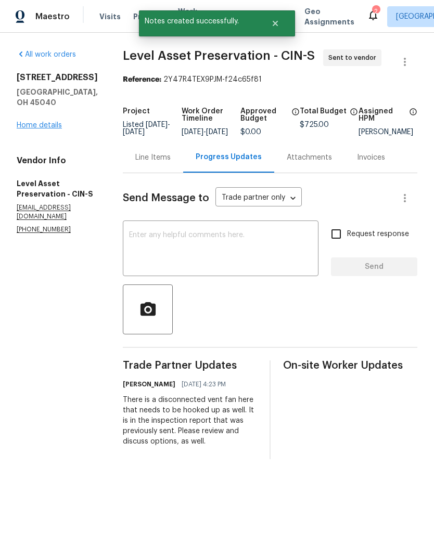
click at [36, 122] on link "Home details" at bounding box center [39, 125] width 45 height 7
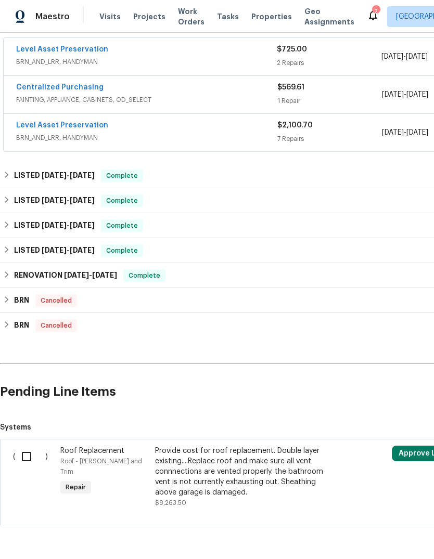
scroll to position [195, 0]
click at [24, 447] on input "checkbox" at bounding box center [31, 457] width 30 height 22
checkbox input "true"
click at [377, 530] on span "Create Work Order" at bounding box center [374, 533] width 69 height 13
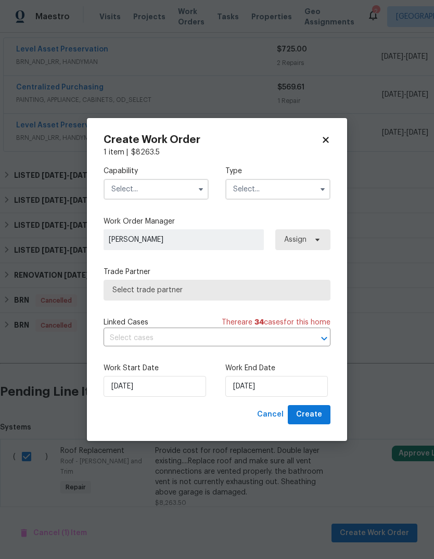
click at [173, 184] on input "text" at bounding box center [156, 189] width 105 height 21
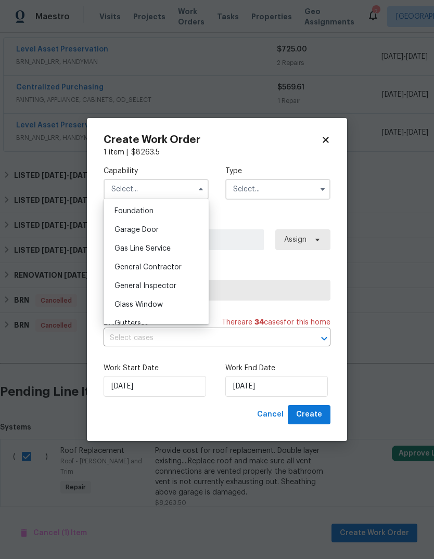
scroll to position [451, 0]
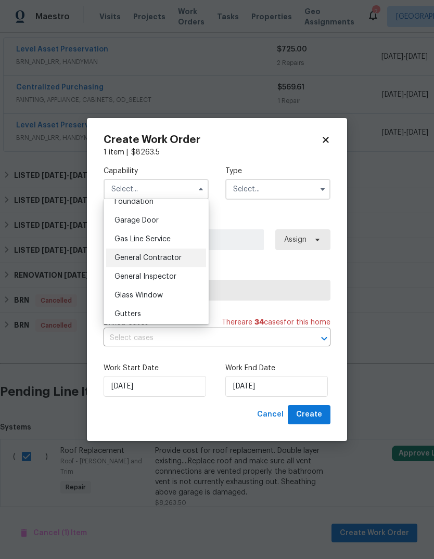
click at [197, 256] on div "General Contractor" at bounding box center [156, 258] width 100 height 19
type input "General Contractor"
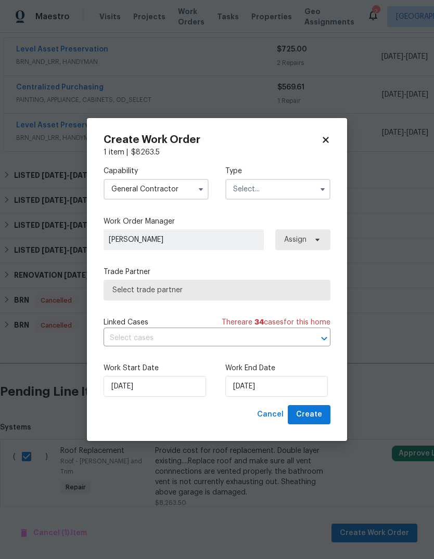
click at [303, 188] on input "text" at bounding box center [277, 189] width 105 height 21
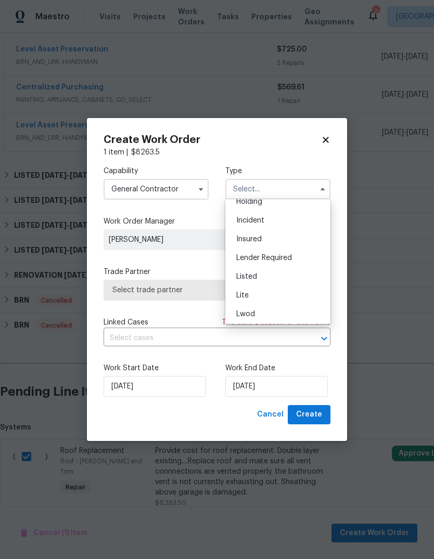
scroll to position [47, 0]
click at [258, 276] on div "Listed" at bounding box center [278, 276] width 100 height 19
type input "Listed"
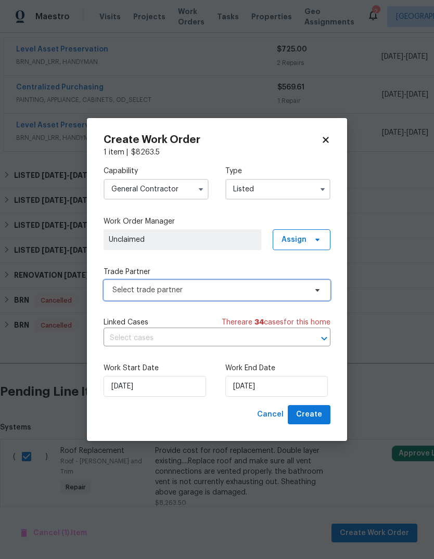
click at [196, 292] on span "Select trade partner" at bounding box center [209, 290] width 194 height 10
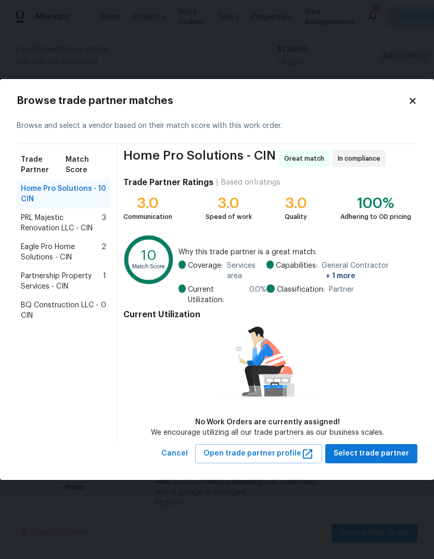
click at [73, 280] on span "Partnership Property Services - CIN" at bounding box center [62, 281] width 82 height 21
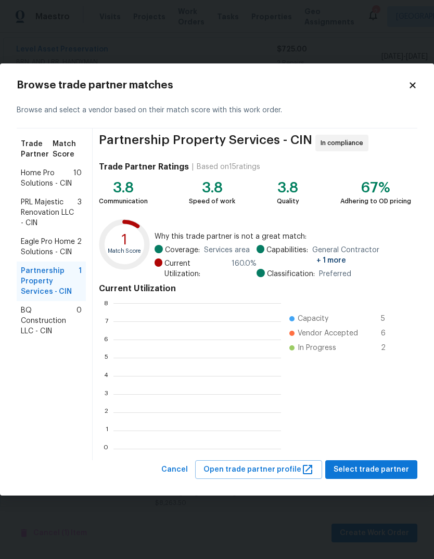
scroll to position [146, 168]
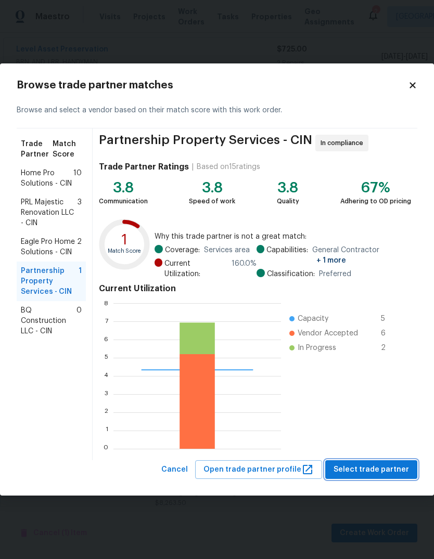
click at [387, 474] on span "Select trade partner" at bounding box center [370, 470] width 75 height 13
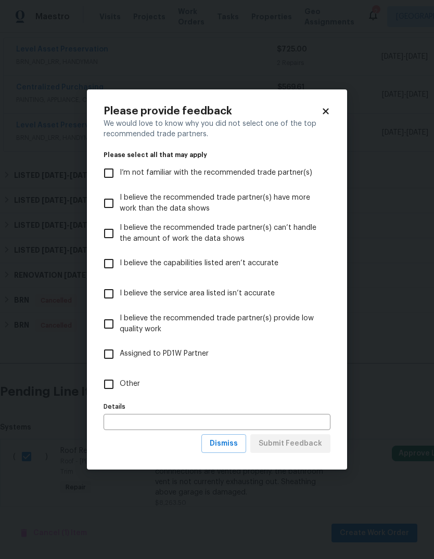
click at [111, 381] on input "Other" at bounding box center [109, 385] width 22 height 22
checkbox input "true"
click at [183, 412] on div "Details Details" at bounding box center [217, 415] width 227 height 31
click at [202, 426] on input "text" at bounding box center [217, 422] width 227 height 16
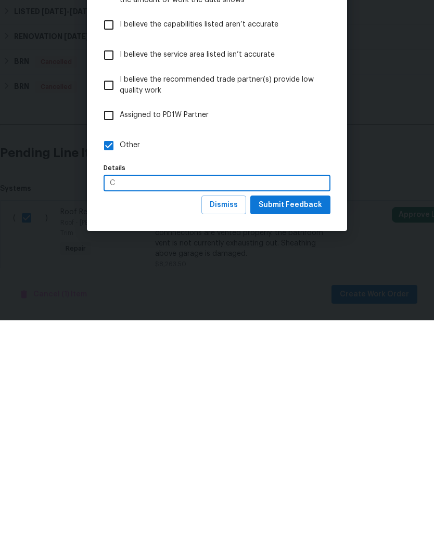
scroll to position [39, 0]
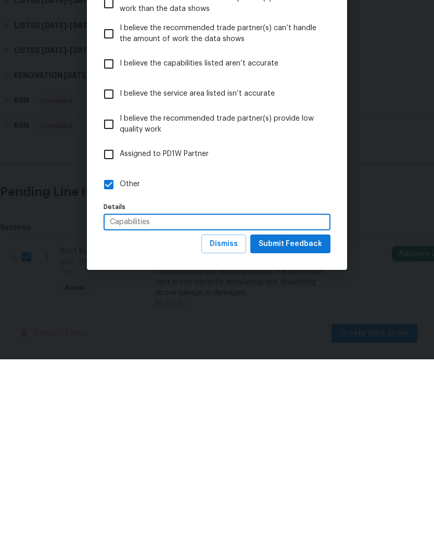
type input "Capabilities"
click at [302, 438] on span "Submit Feedback" at bounding box center [290, 444] width 63 height 13
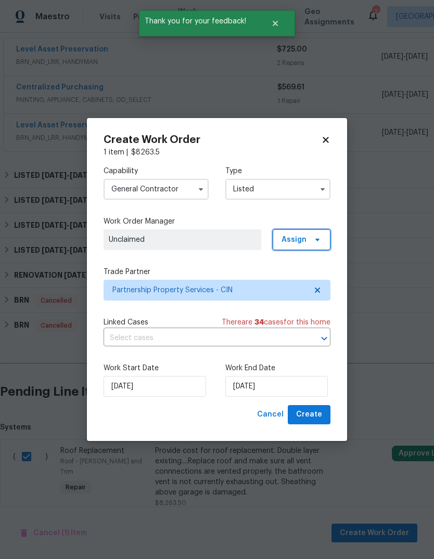
click at [312, 242] on span at bounding box center [315, 240] width 11 height 8
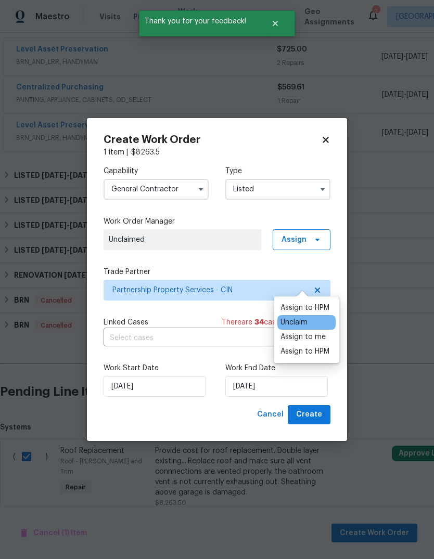
click at [242, 220] on label "Work Order Manager" at bounding box center [217, 221] width 227 height 10
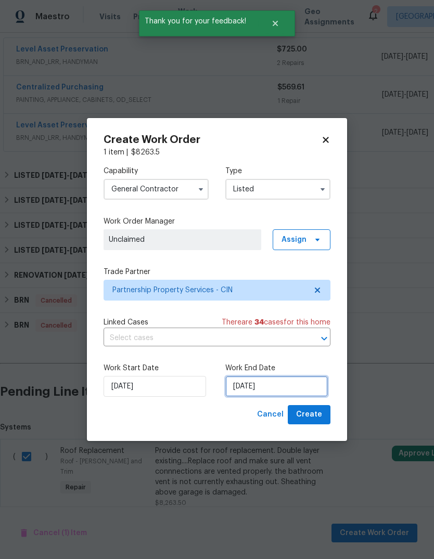
click at [281, 389] on input "9/1/2025" at bounding box center [276, 386] width 102 height 21
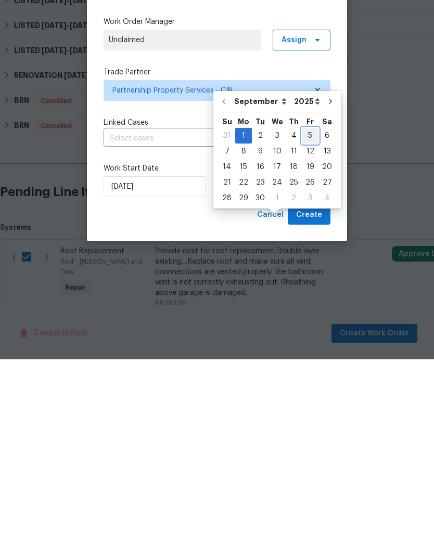
click at [313, 328] on div "5" at bounding box center [310, 335] width 17 height 15
type input "9/5/2025"
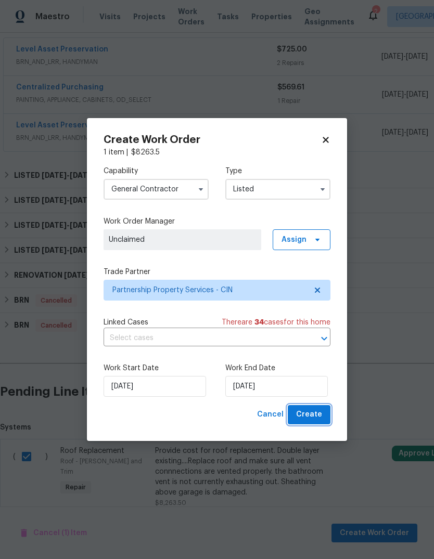
click at [317, 411] on span "Create" at bounding box center [309, 414] width 26 height 13
checkbox input "false"
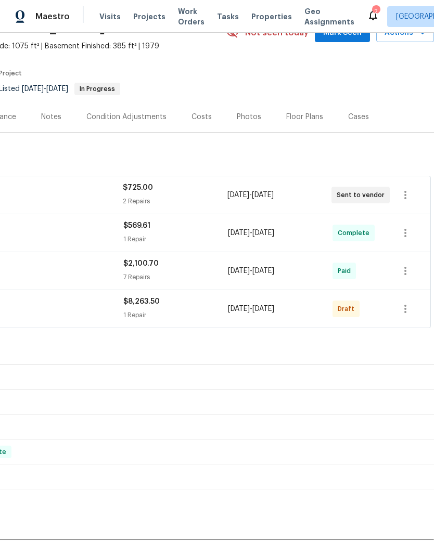
scroll to position [56, 154]
click at [402, 303] on icon "button" at bounding box center [405, 309] width 12 height 12
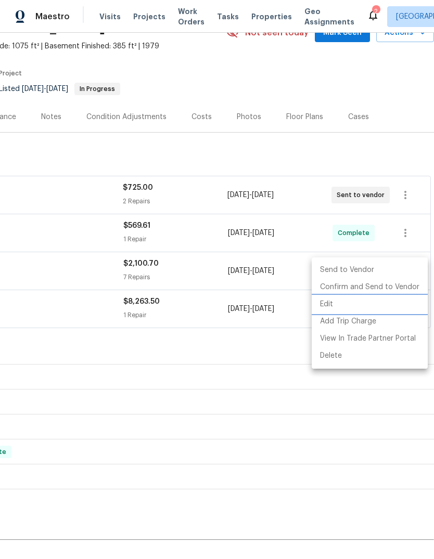
click at [395, 297] on li "Edit" at bounding box center [370, 304] width 116 height 17
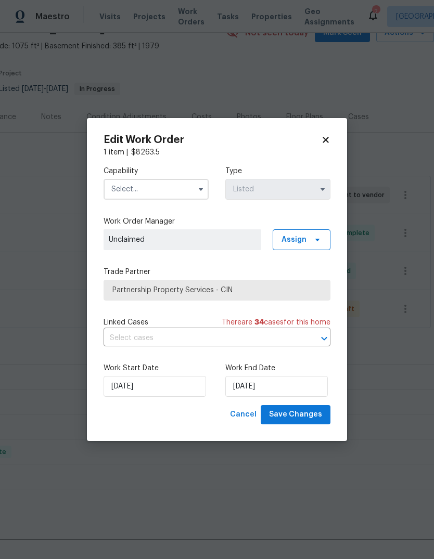
click at [322, 135] on icon at bounding box center [325, 139] width 9 height 9
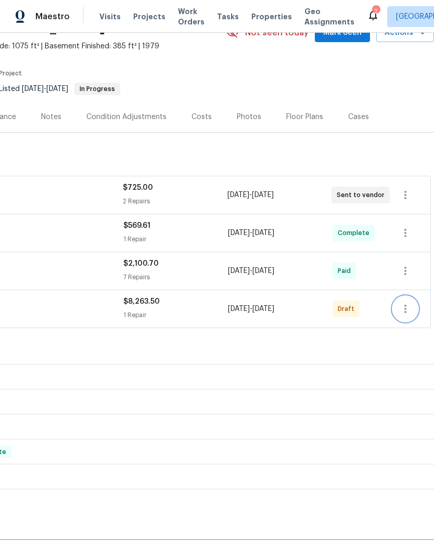
click at [399, 297] on button "button" at bounding box center [405, 309] width 25 height 25
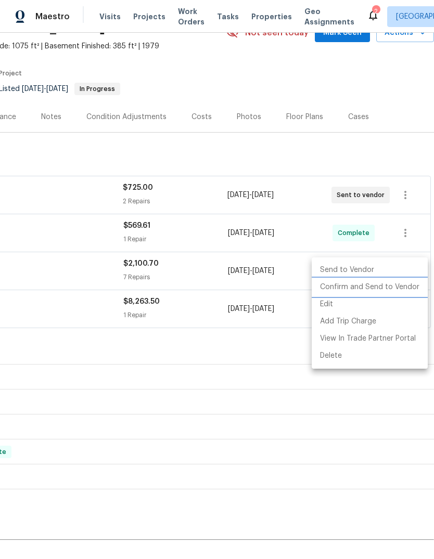
click at [391, 289] on li "Confirm and Send to Vendor" at bounding box center [370, 287] width 116 height 17
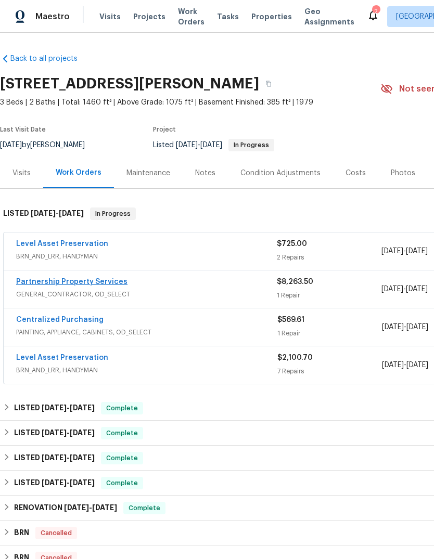
click at [66, 281] on link "Partnership Property Services" at bounding box center [71, 281] width 111 height 7
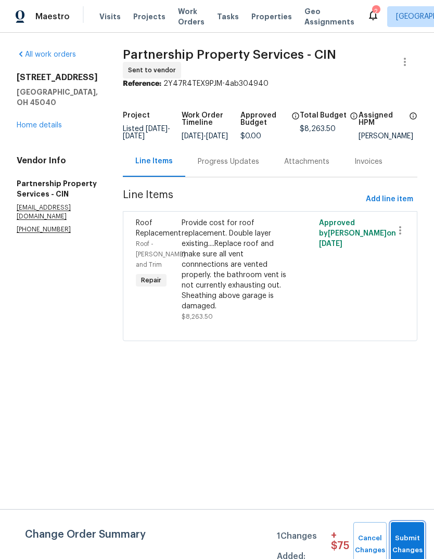
click at [407, 542] on span "Submit Changes" at bounding box center [407, 545] width 23 height 24
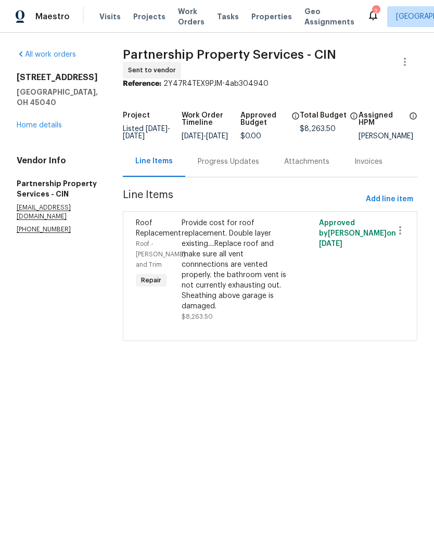
click at [259, 167] on div "Progress Updates" at bounding box center [228, 162] width 61 height 10
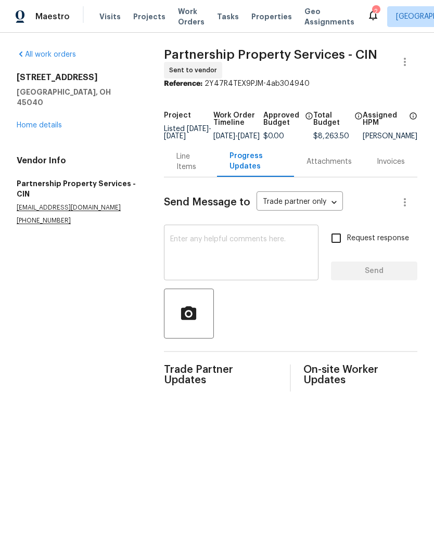
click at [259, 251] on textarea at bounding box center [241, 254] width 142 height 36
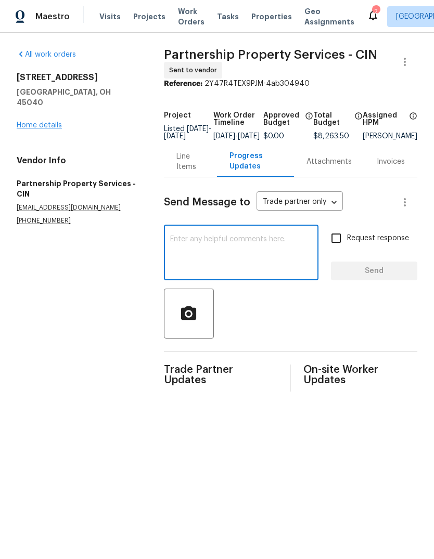
click at [40, 122] on link "Home details" at bounding box center [39, 125] width 45 height 7
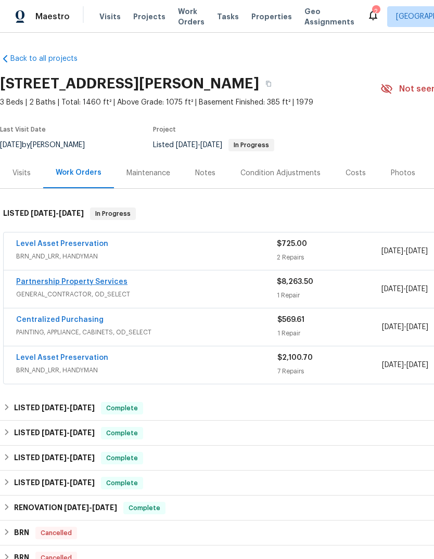
click at [36, 279] on link "Partnership Property Services" at bounding box center [71, 281] width 111 height 7
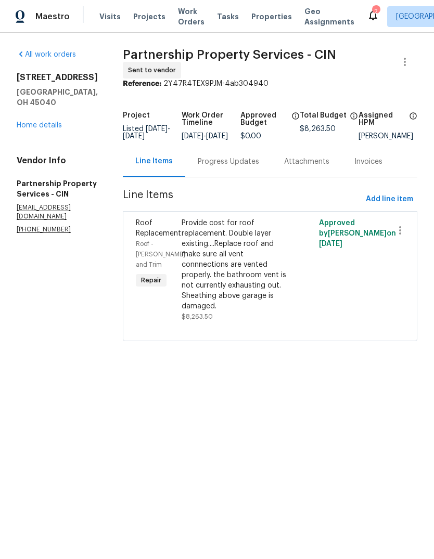
click at [252, 166] on div "Progress Updates" at bounding box center [228, 162] width 61 height 10
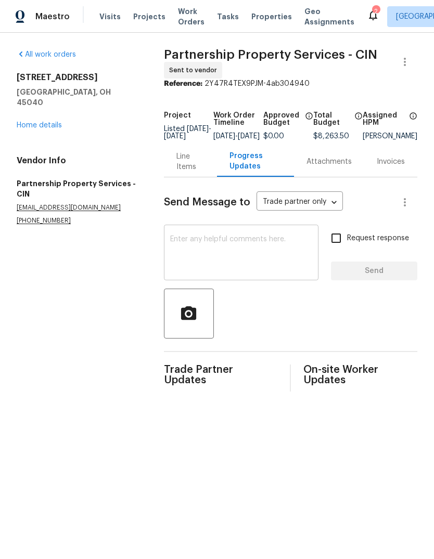
click at [246, 261] on textarea at bounding box center [241, 254] width 142 height 36
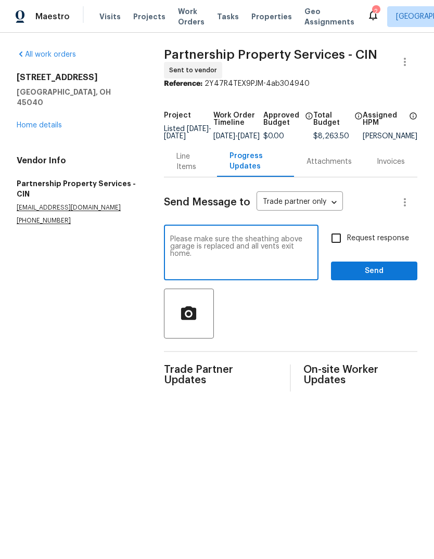
type textarea "Please make sure the sheathing above garage is replaced and all vents exit home."
click at [378, 281] on button "Send" at bounding box center [374, 271] width 86 height 19
